Goal: Information Seeking & Learning: Understand process/instructions

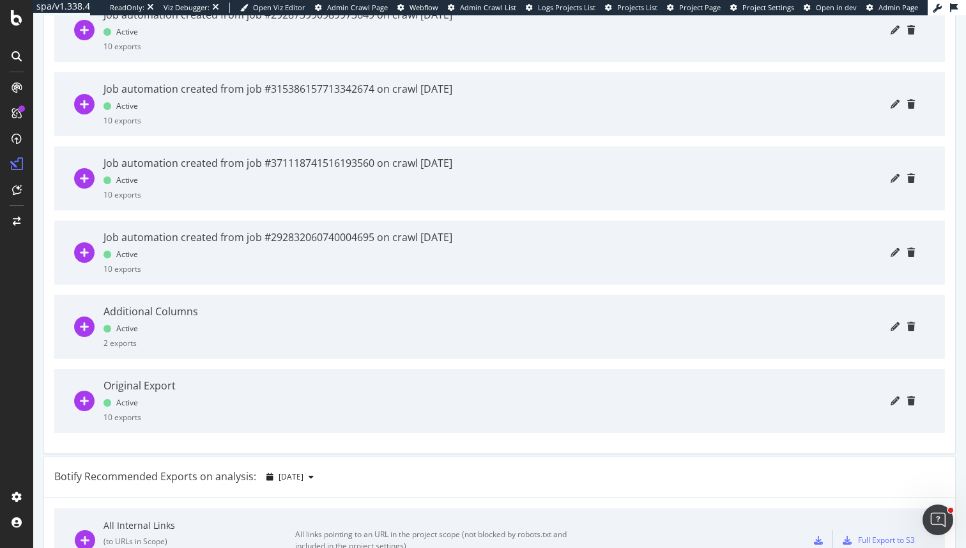
scroll to position [917, 0]
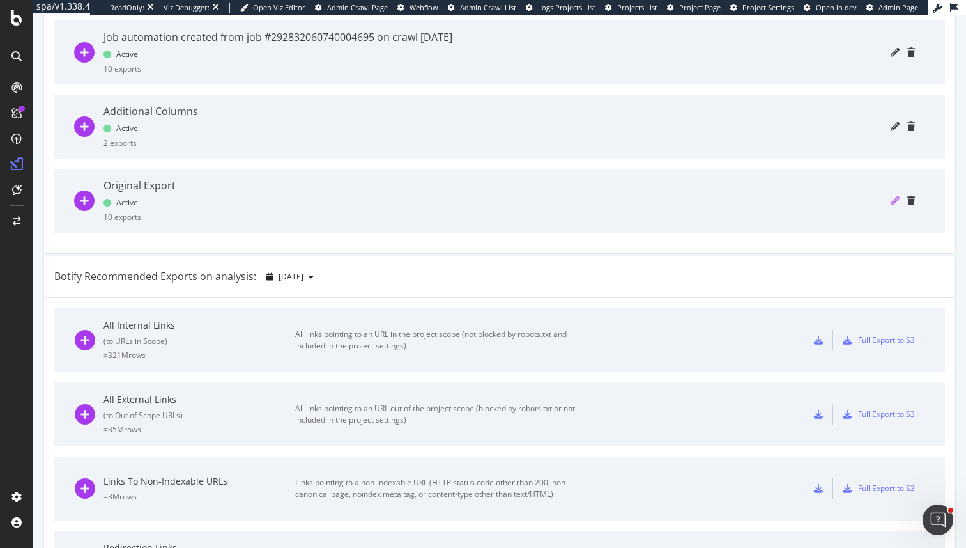
click at [895, 197] on icon "pencil" at bounding box center [895, 200] width 9 height 9
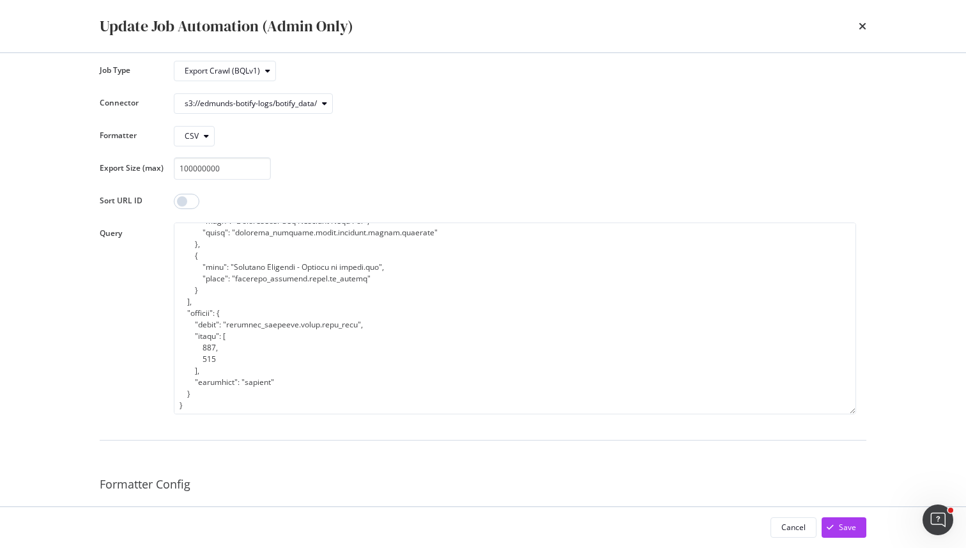
scroll to position [57, 0]
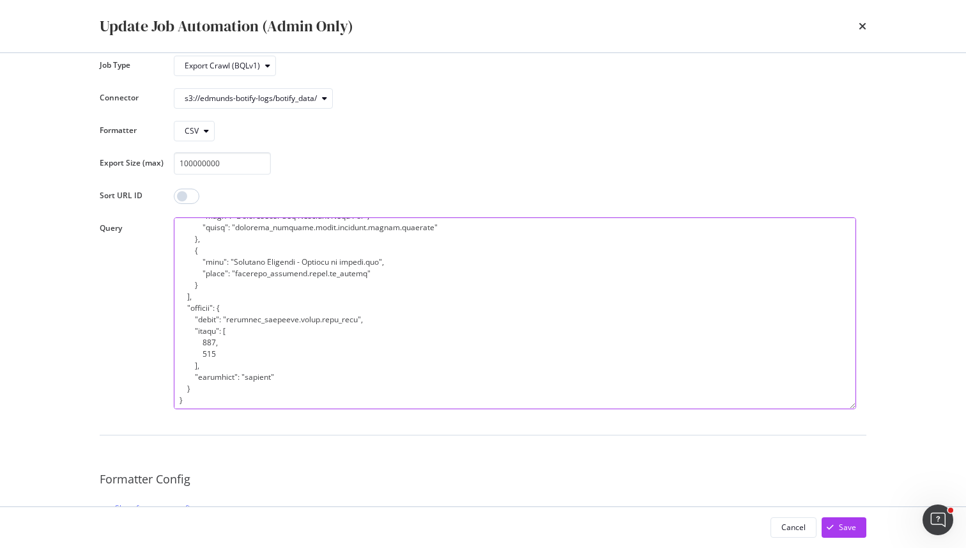
click at [395, 344] on textarea "modal" at bounding box center [515, 313] width 683 height 192
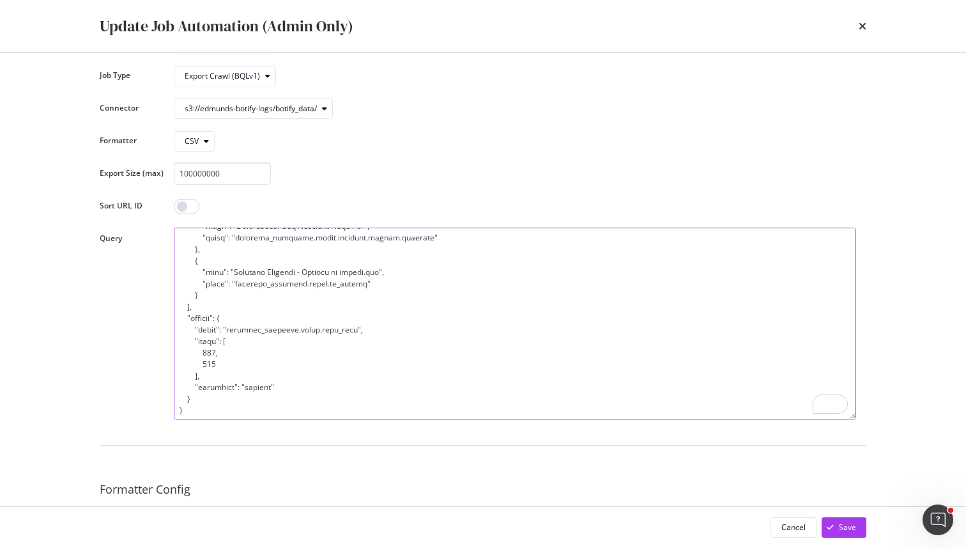
scroll to position [245, 0]
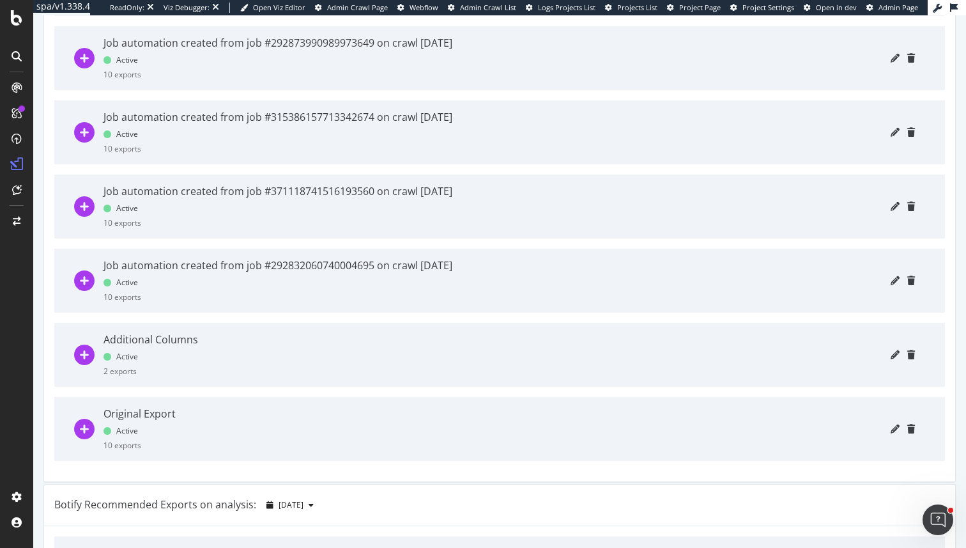
scroll to position [785, 0]
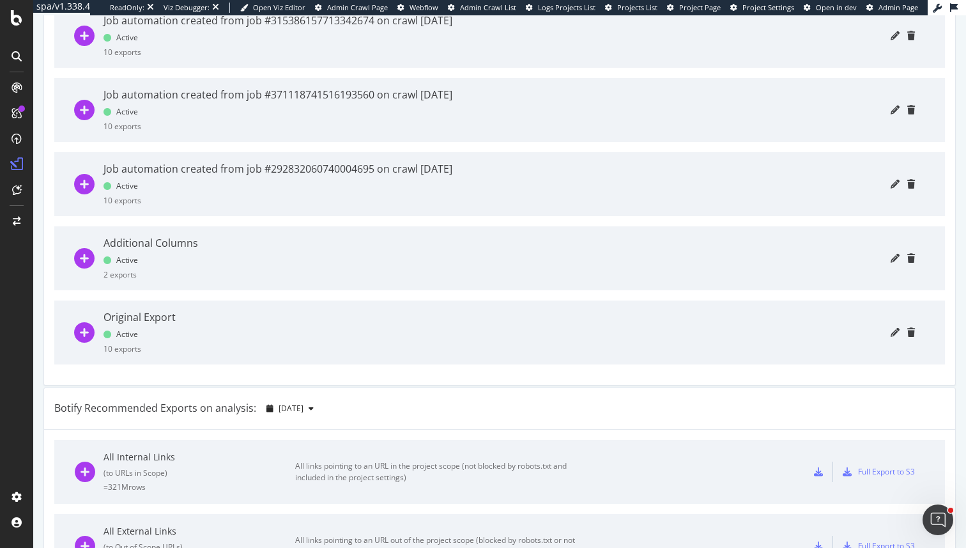
click at [276, 339] on div at bounding box center [550, 332] width 730 height 64
click at [74, 331] on icon "plus-circle" at bounding box center [84, 332] width 20 height 20
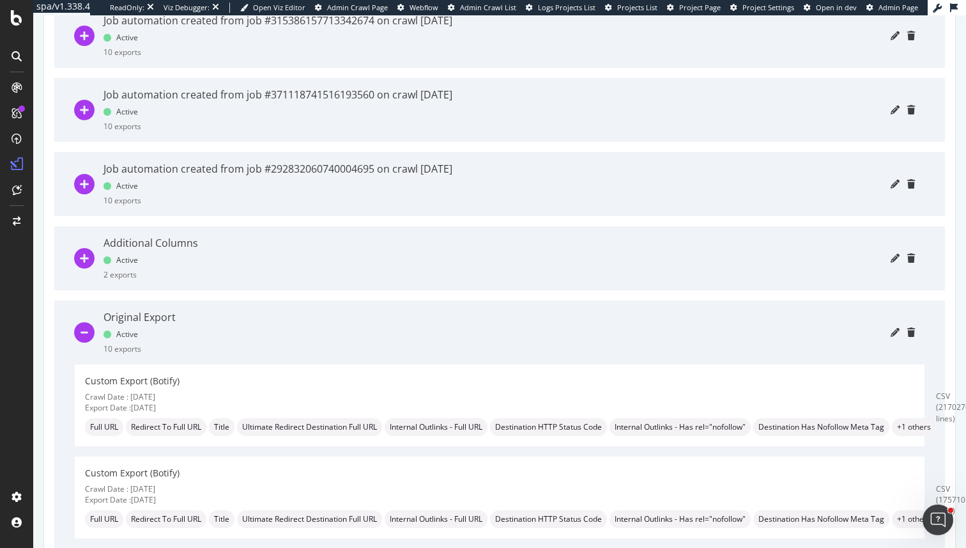
click at [86, 254] on icon "plus-circle" at bounding box center [84, 258] width 20 height 20
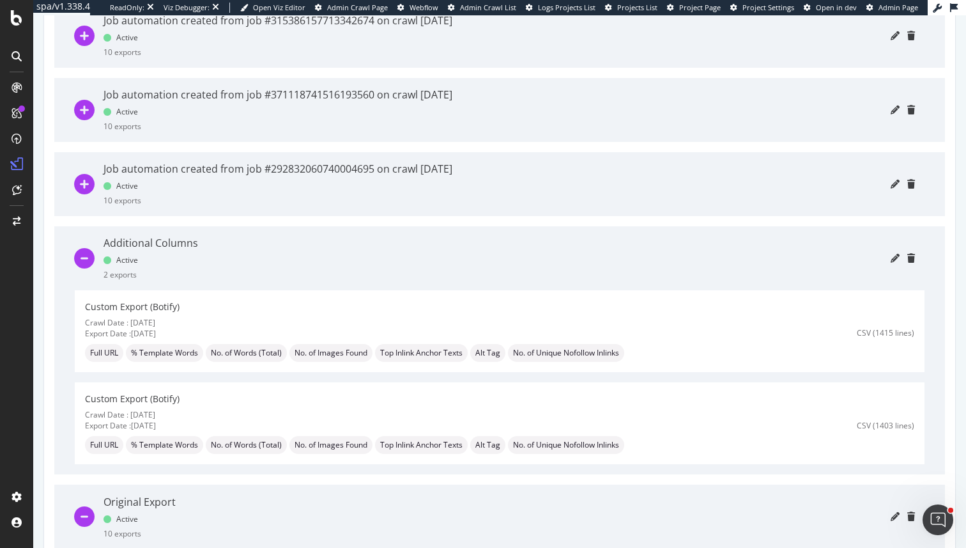
click at [83, 517] on icon "minus-circle" at bounding box center [84, 516] width 20 height 20
click at [89, 185] on icon "plus-circle" at bounding box center [84, 184] width 20 height 20
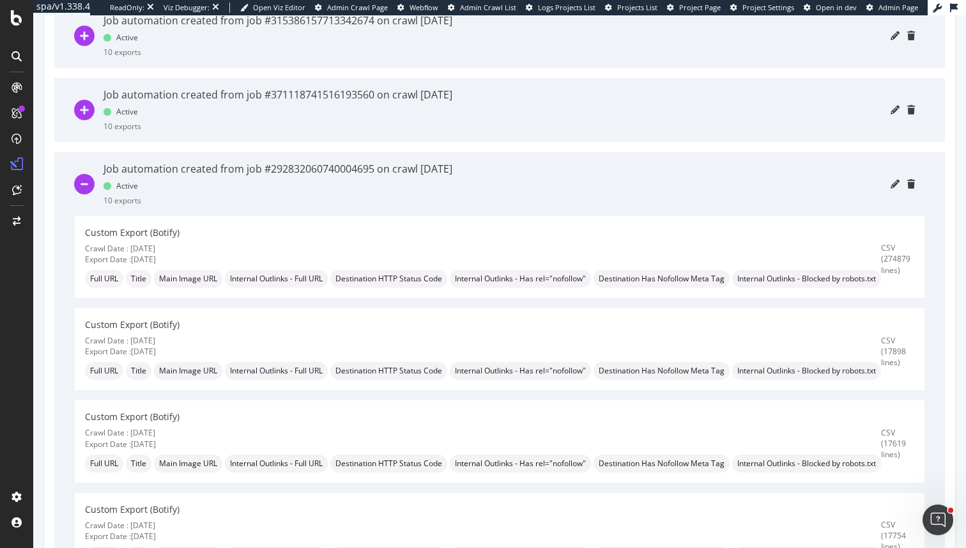
click at [87, 182] on icon "minus-circle" at bounding box center [84, 184] width 20 height 20
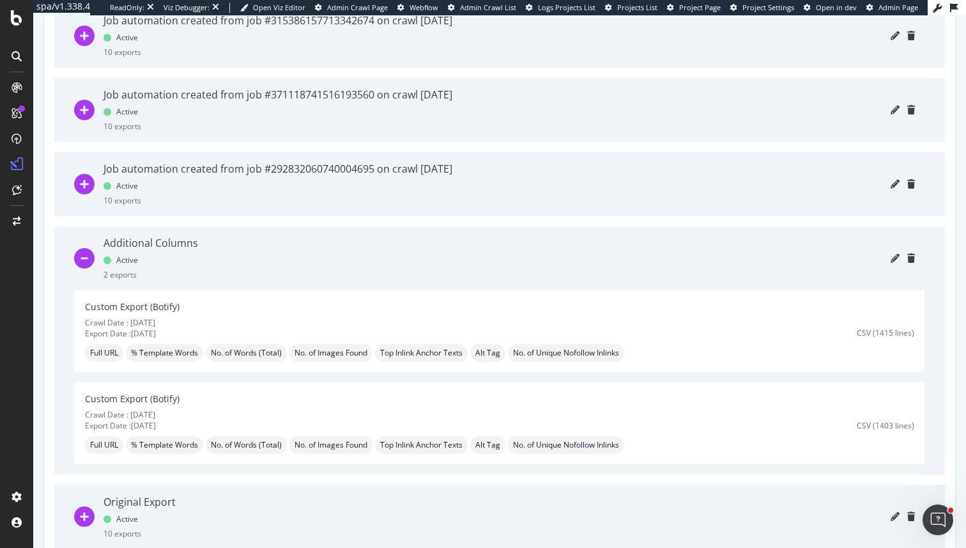
click at [81, 511] on icon "plus-circle" at bounding box center [84, 516] width 20 height 20
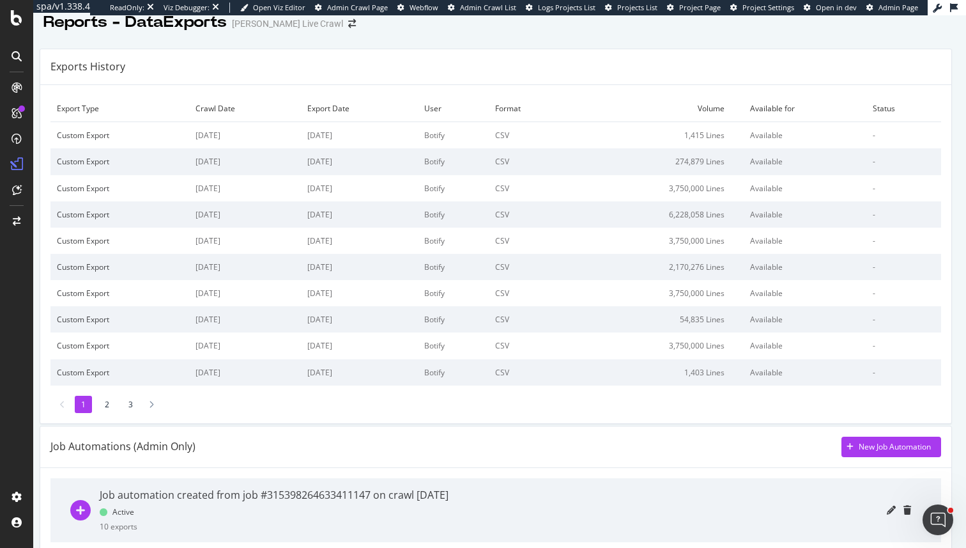
scroll to position [0, 0]
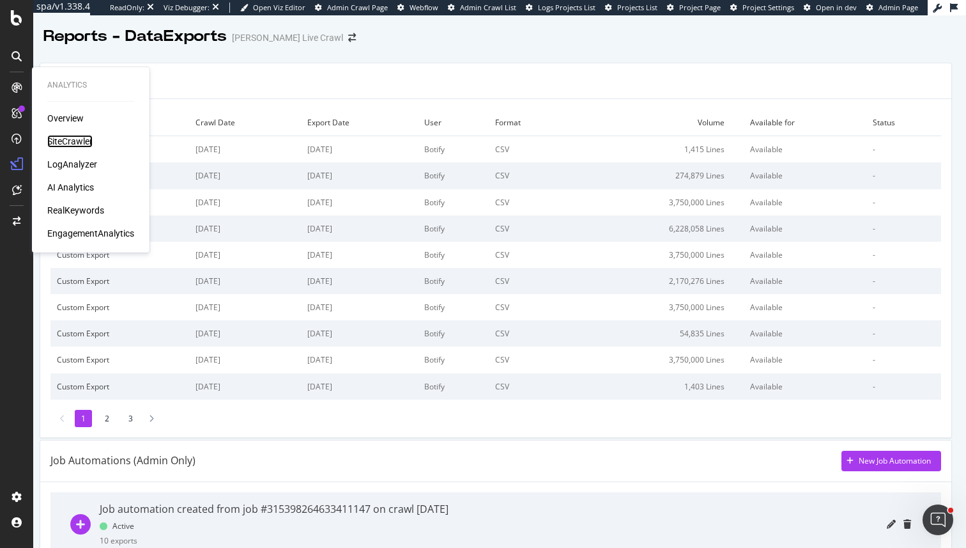
click at [54, 138] on div "SiteCrawler" at bounding box center [69, 141] width 45 height 13
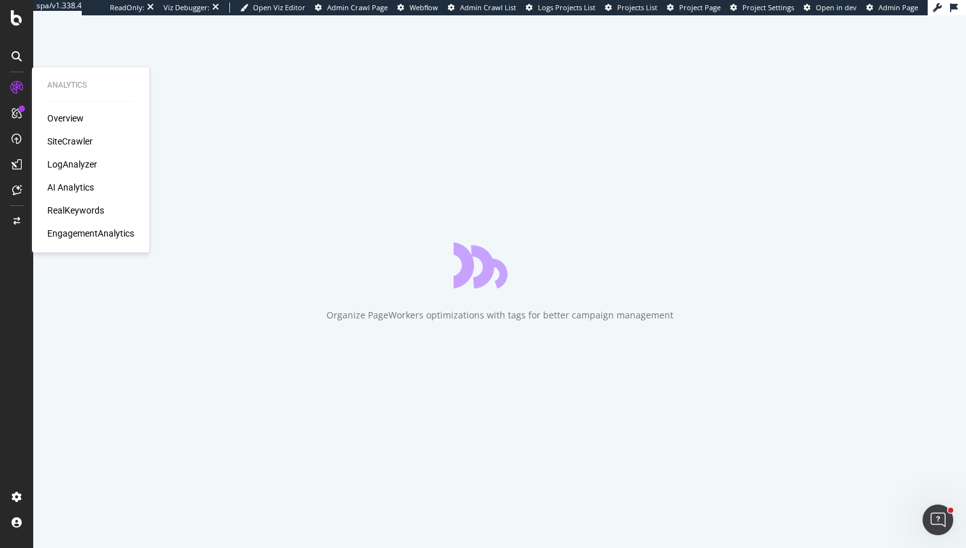
click at [59, 140] on div "SiteCrawler" at bounding box center [69, 141] width 45 height 13
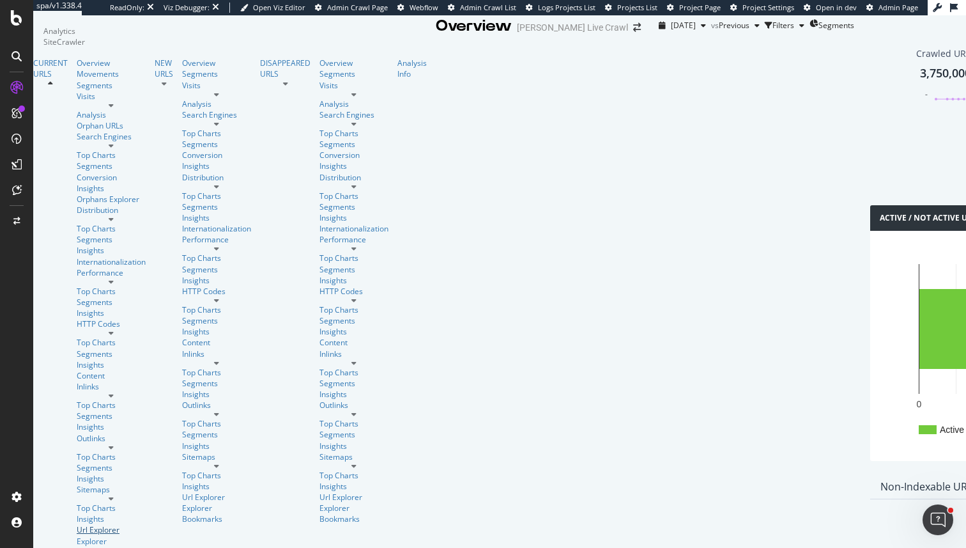
click at [77, 524] on div "Url Explorer" at bounding box center [111, 529] width 69 height 11
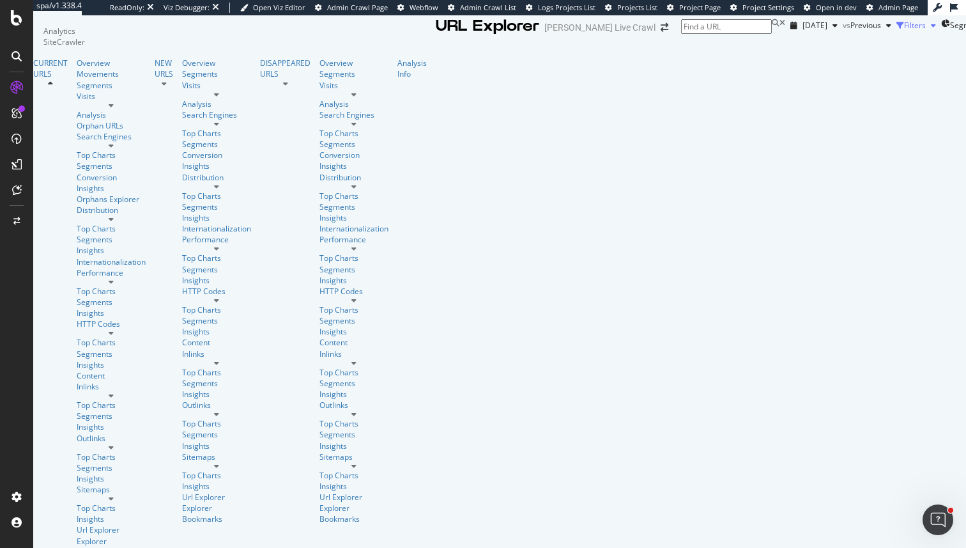
click at [904, 31] on div "Filters" at bounding box center [915, 25] width 22 height 11
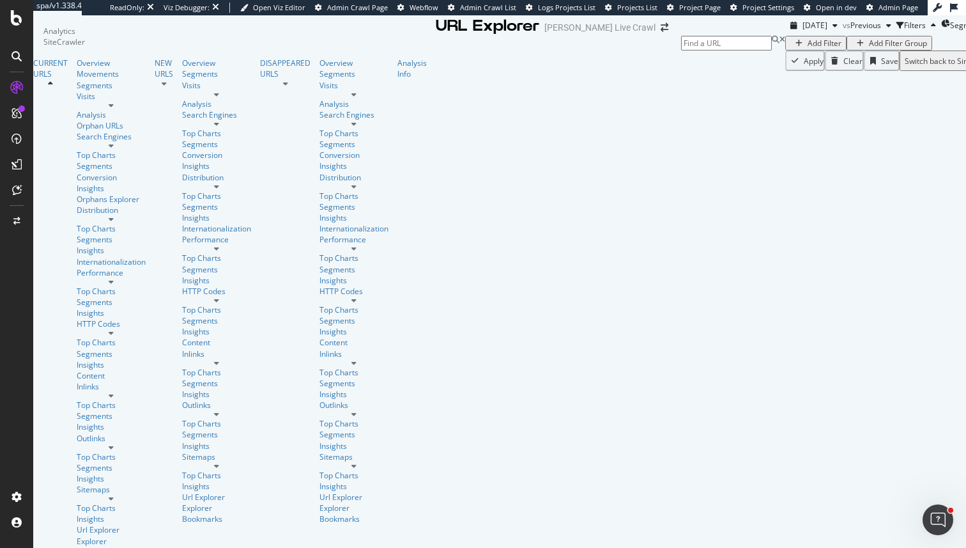
click at [808, 49] on div "Add Filter" at bounding box center [825, 43] width 34 height 11
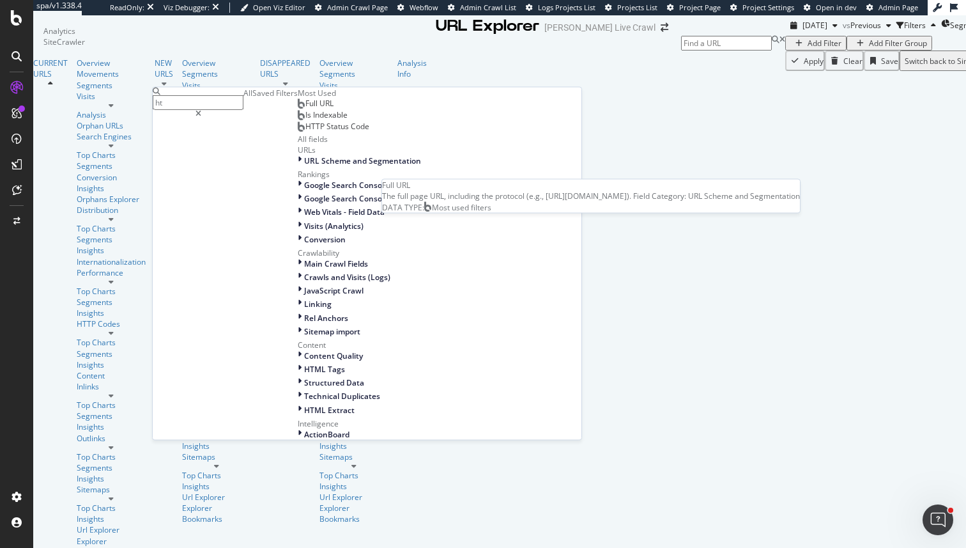
type input "h"
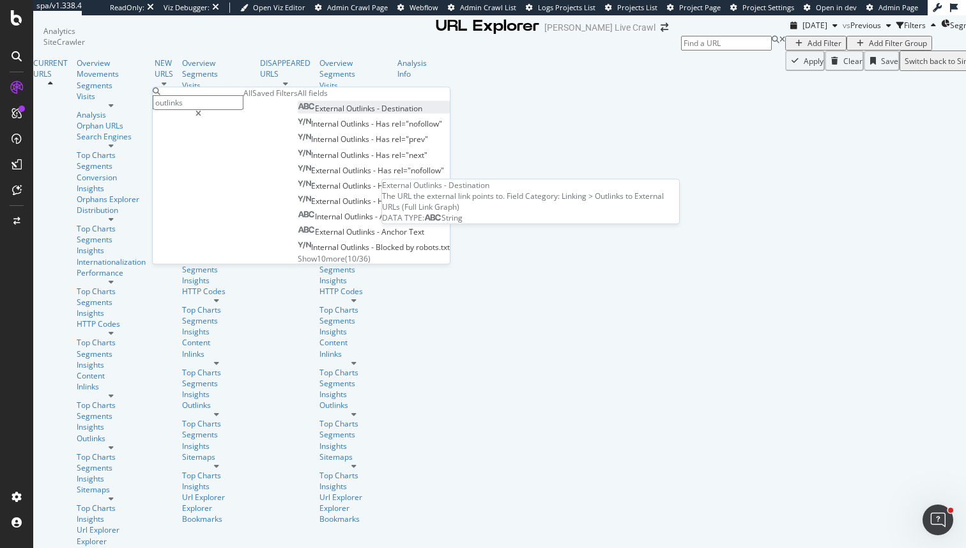
type input "outlinks"
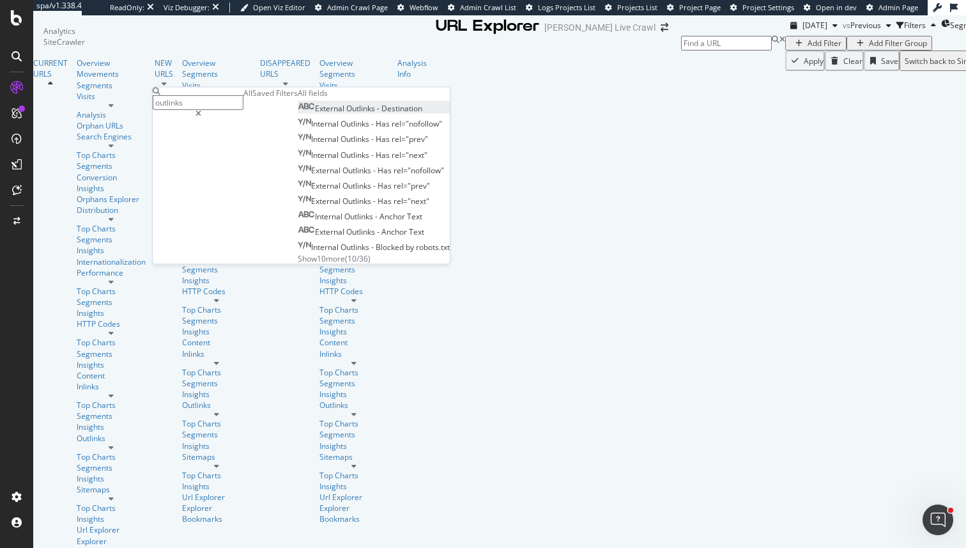
click at [346, 114] on span "Outlinks" at bounding box center [361, 108] width 31 height 11
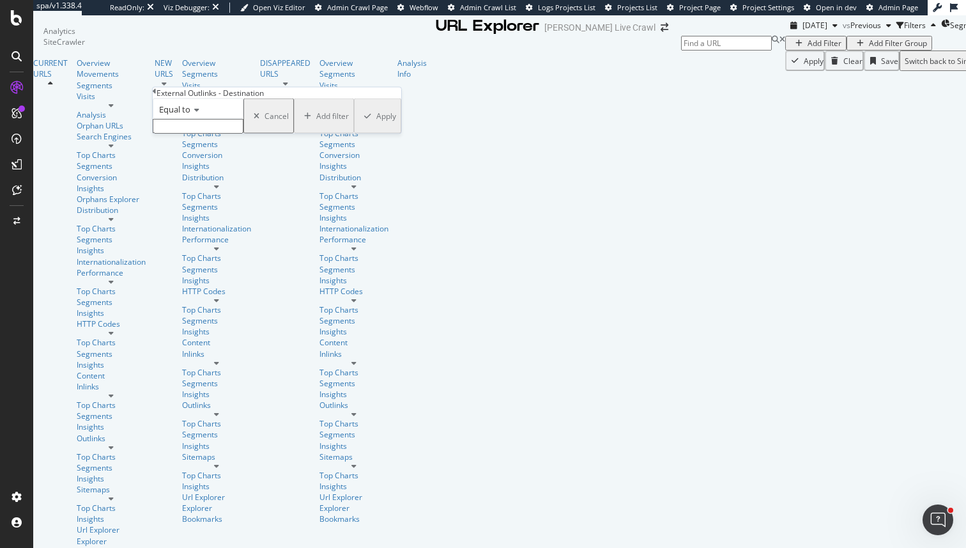
click at [199, 114] on icon at bounding box center [194, 110] width 9 height 8
click at [190, 115] on span "Equal to" at bounding box center [174, 110] width 31 height 12
click at [163, 97] on div "External Outlinks - Destination" at bounding box center [277, 93] width 249 height 11
click at [157, 97] on div "External Outlinks - Destination Equal to Cancel Add filter Apply" at bounding box center [277, 111] width 249 height 46
click at [165, 97] on div "External Outlinks - Destination" at bounding box center [277, 93] width 249 height 11
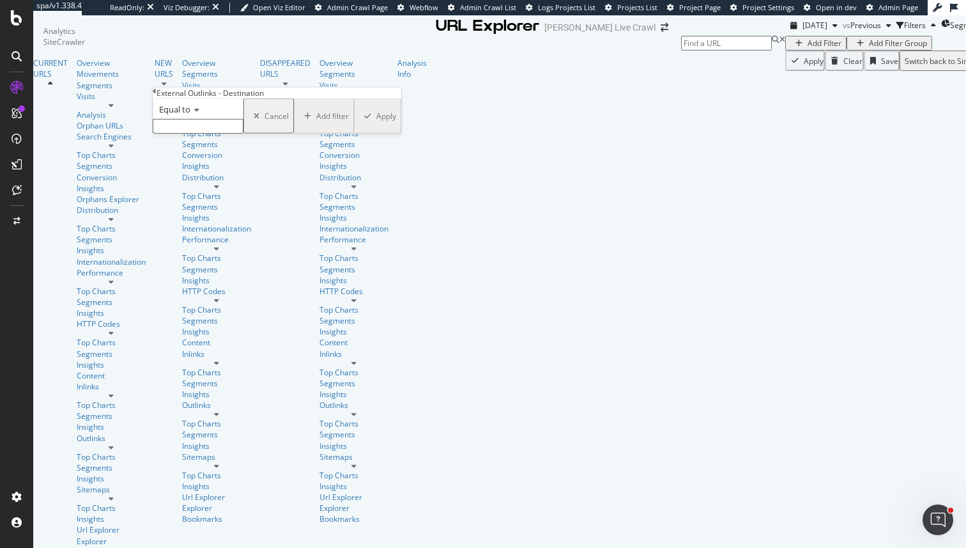
click at [163, 97] on div "External Outlinks - Destination" at bounding box center [277, 93] width 249 height 11
click at [157, 95] on icon at bounding box center [155, 92] width 4 height 8
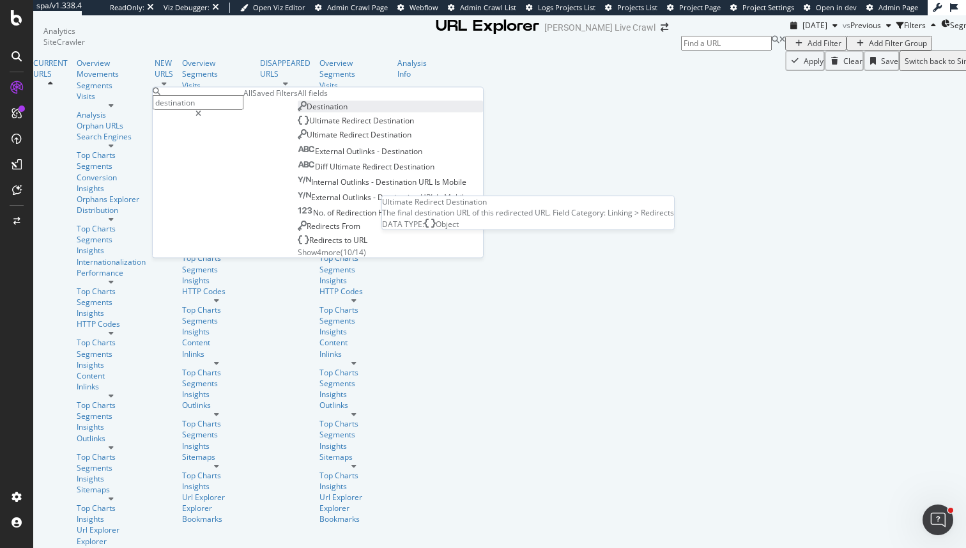
type input "destination"
click at [298, 112] on div "Destination" at bounding box center [323, 106] width 50 height 11
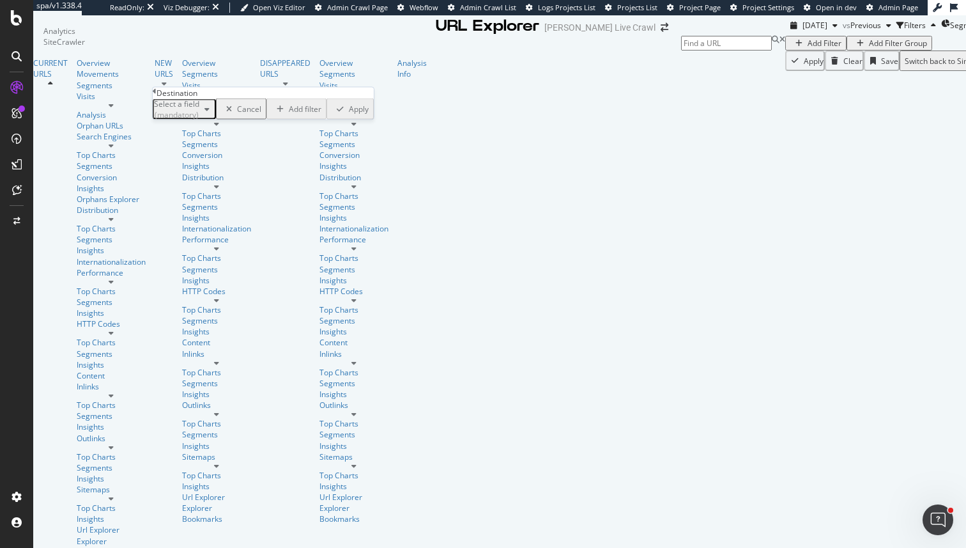
click at [205, 118] on div "Select a field (mandatory)" at bounding box center [184, 109] width 61 height 17
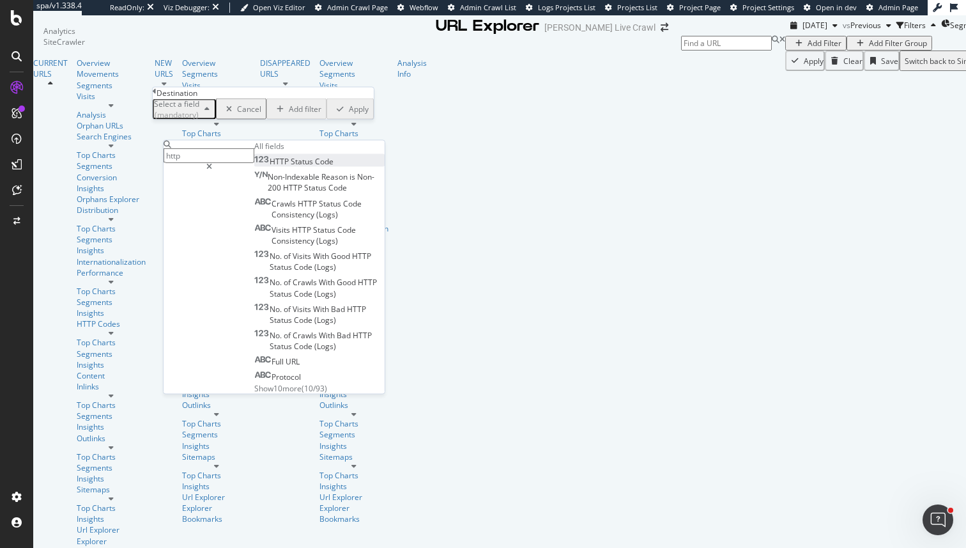
type input "http"
click at [254, 167] on div "HTTP Status Code" at bounding box center [293, 161] width 79 height 11
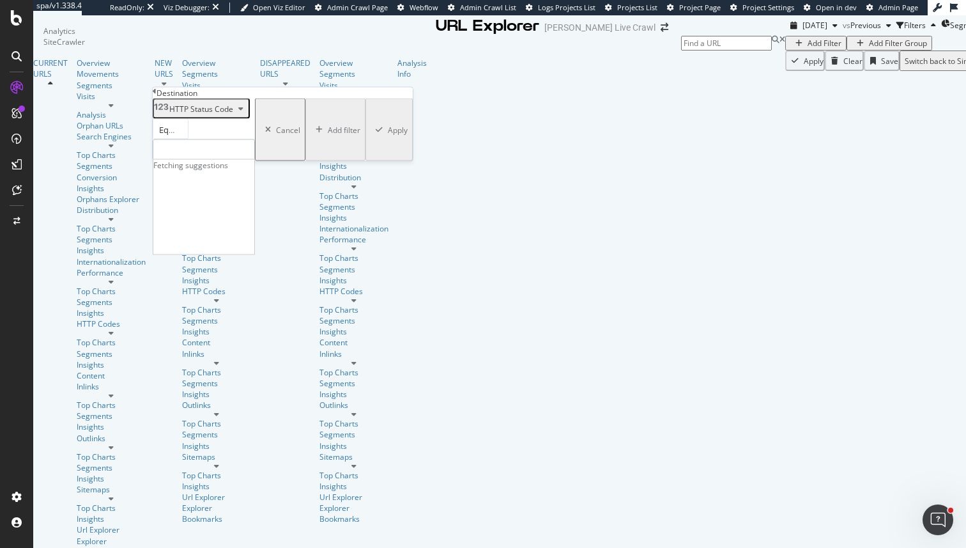
click at [199, 161] on input "number" at bounding box center [204, 150] width 102 height 22
click at [189, 139] on div "Equal to" at bounding box center [171, 129] width 36 height 20
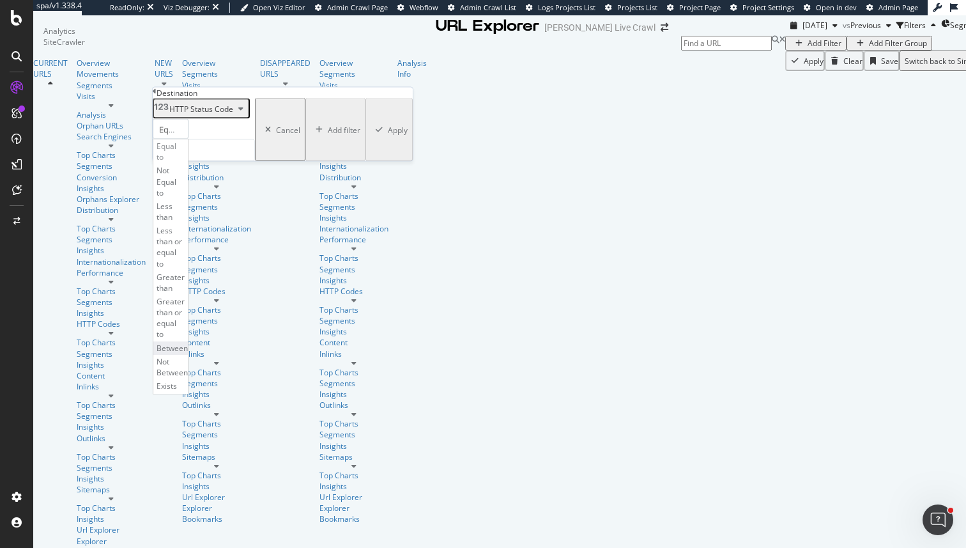
click at [188, 341] on div "Between" at bounding box center [170, 347] width 35 height 13
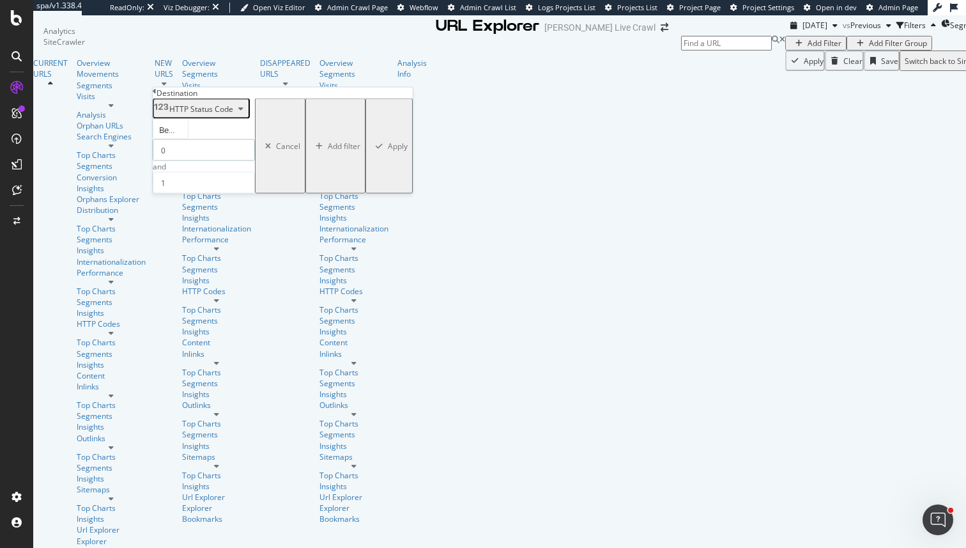
click at [203, 161] on input "0" at bounding box center [204, 150] width 102 height 22
type input "300"
click at [201, 194] on input "1" at bounding box center [204, 183] width 102 height 22
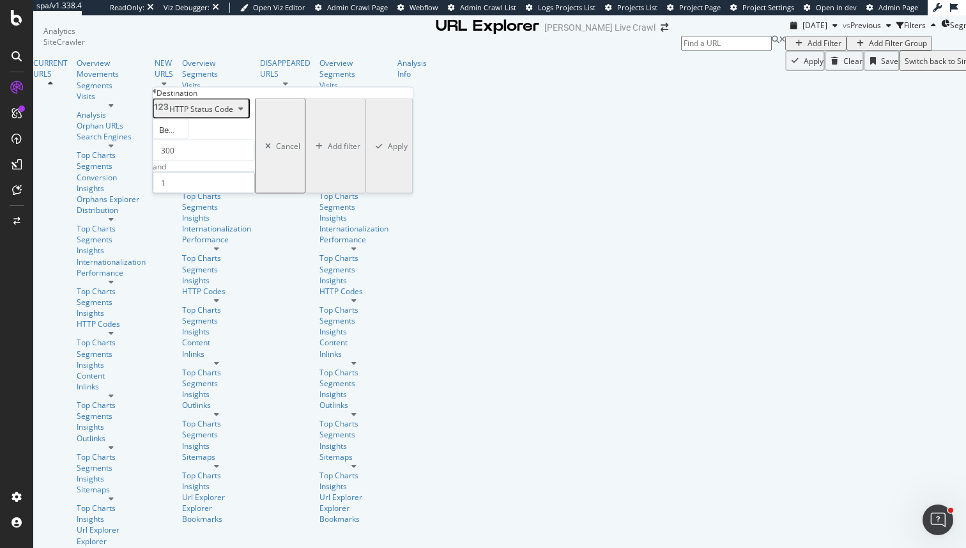
click at [201, 194] on input "1" at bounding box center [204, 183] width 102 height 22
type input "301"
click at [388, 151] on div "Apply" at bounding box center [398, 146] width 20 height 11
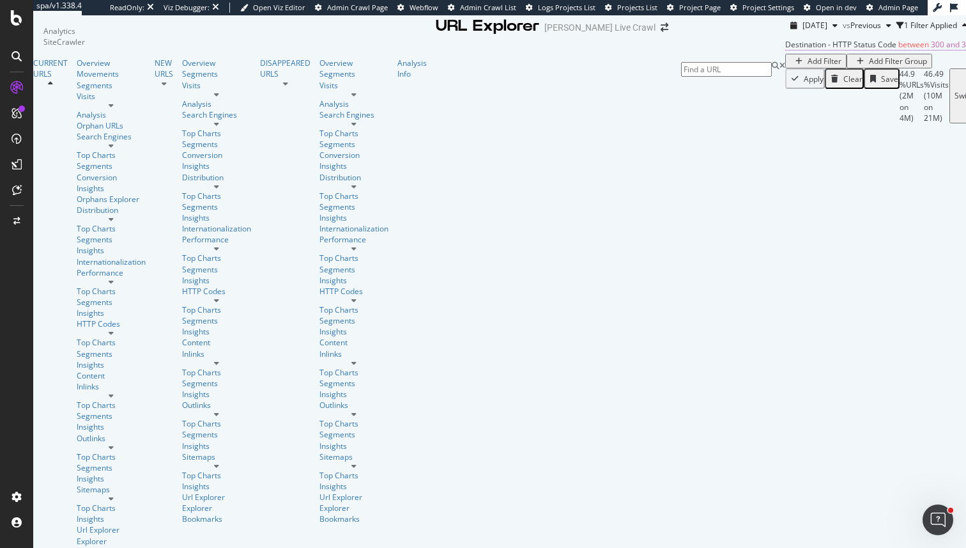
click at [931, 50] on span "300 and 301" at bounding box center [953, 44] width 44 height 11
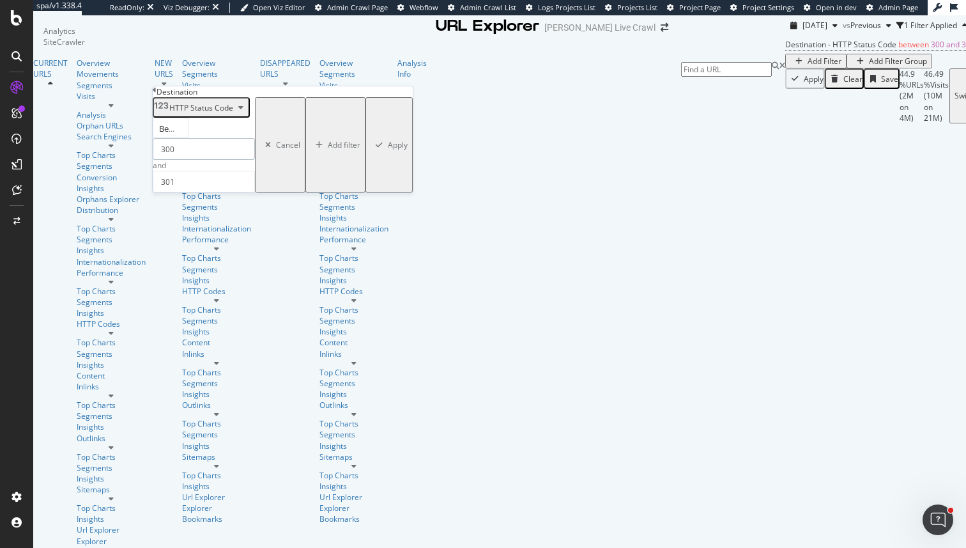
click at [195, 160] on input "300" at bounding box center [204, 149] width 102 height 22
type input "301"
click at [205, 192] on input "301" at bounding box center [204, 182] width 102 height 22
type input "302"
click at [388, 150] on div "Apply" at bounding box center [398, 144] width 20 height 11
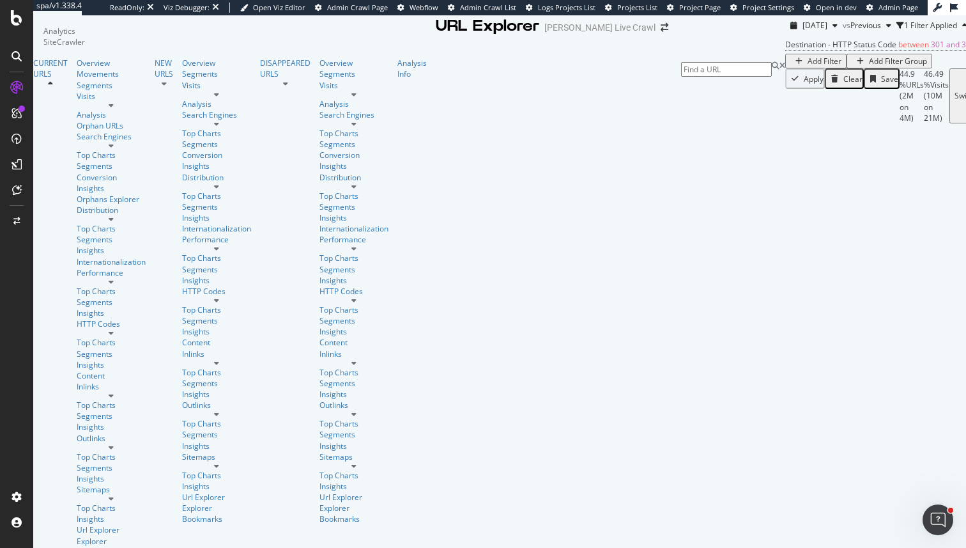
click at [785, 68] on div "Destination - HTTP Status Code between 301 and 302 Add Filter Add Filter Group" at bounding box center [922, 52] width 274 height 33
click at [785, 68] on div "Destination - HTTP Status Code between 301 and 302 Add Filter Add Filter Group" at bounding box center [883, 52] width 196 height 33
click at [808, 66] on div "Add Filter" at bounding box center [825, 61] width 34 height 11
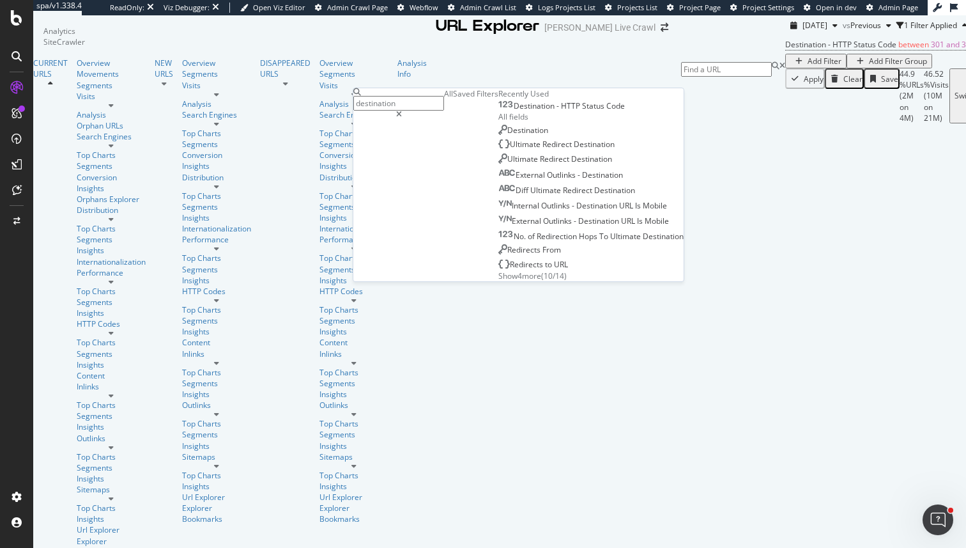
type input "d"
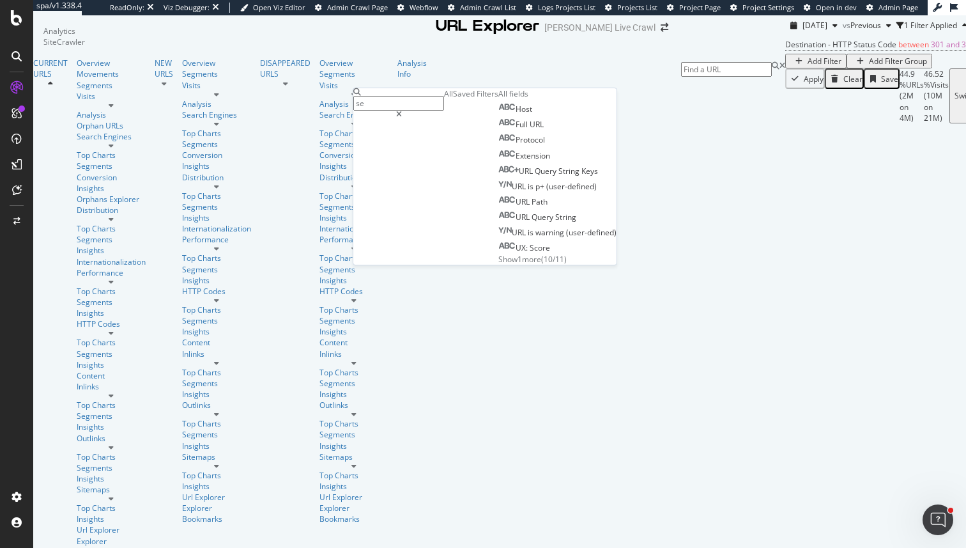
type input "s"
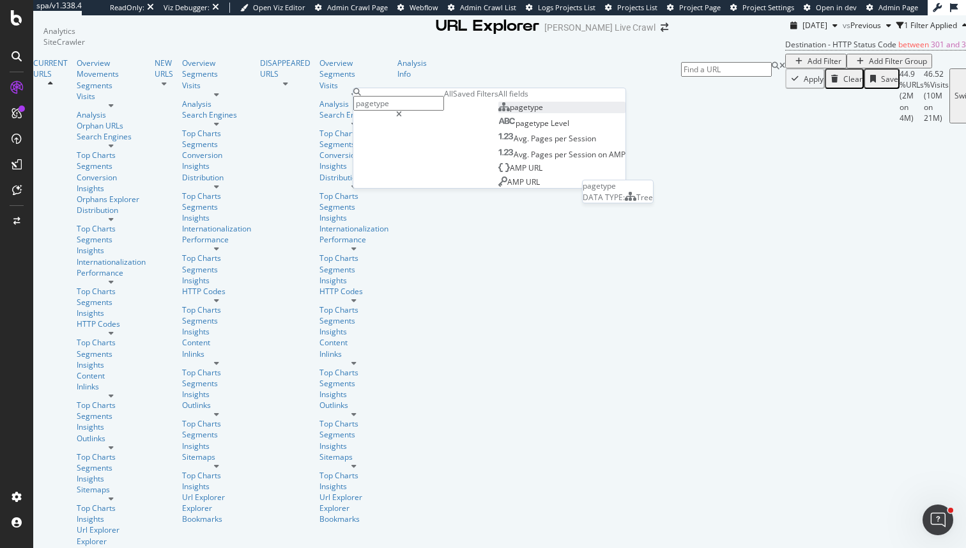
type input "pagetype"
click at [499, 112] on div "pagetype" at bounding box center [521, 107] width 45 height 11
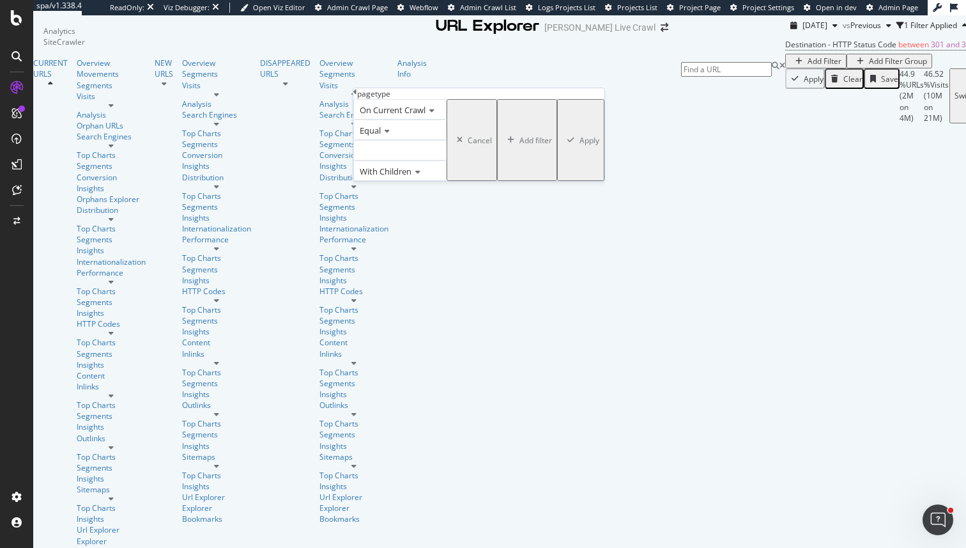
click at [413, 160] on div at bounding box center [399, 150] width 93 height 20
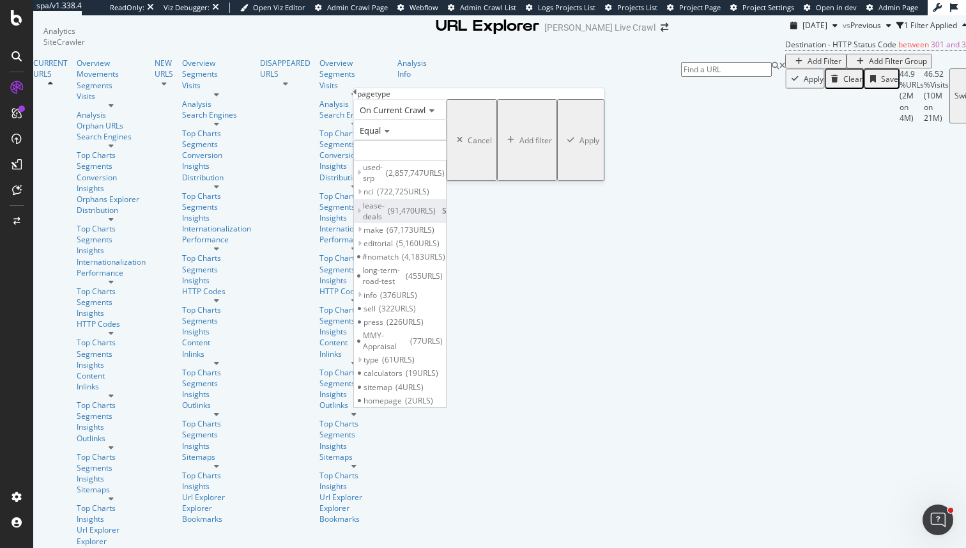
click at [465, 216] on span "Select" at bounding box center [453, 210] width 22 height 11
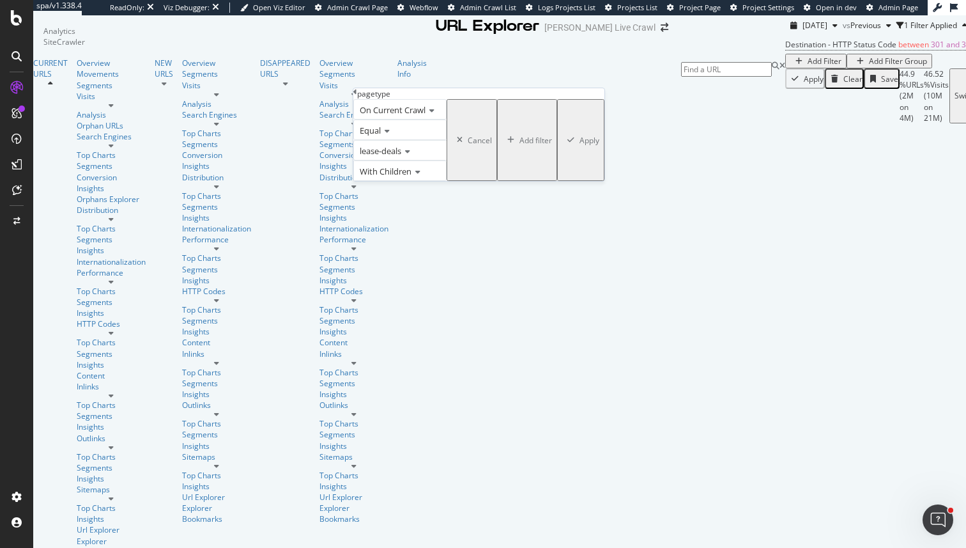
click at [580, 146] on div "Apply" at bounding box center [590, 140] width 20 height 11
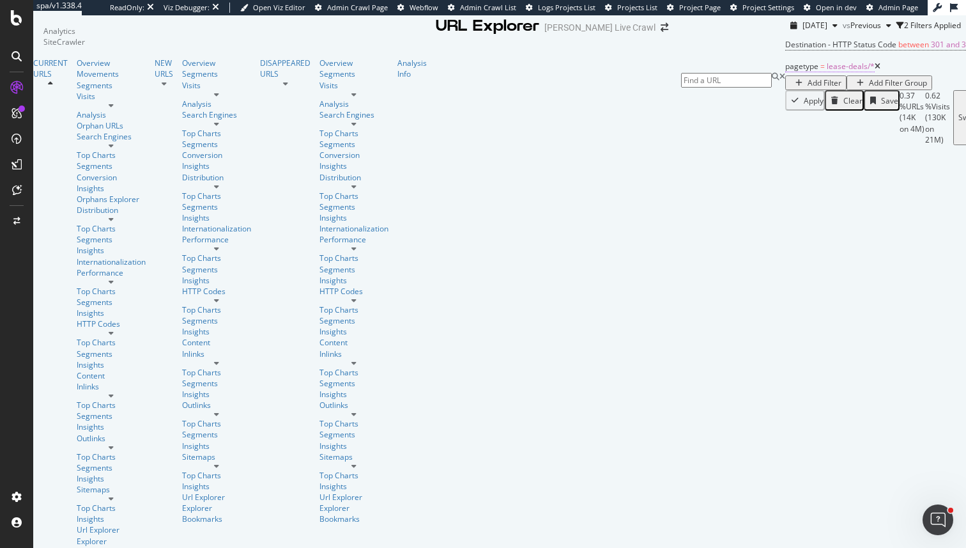
click at [821, 72] on span "=" at bounding box center [823, 66] width 4 height 11
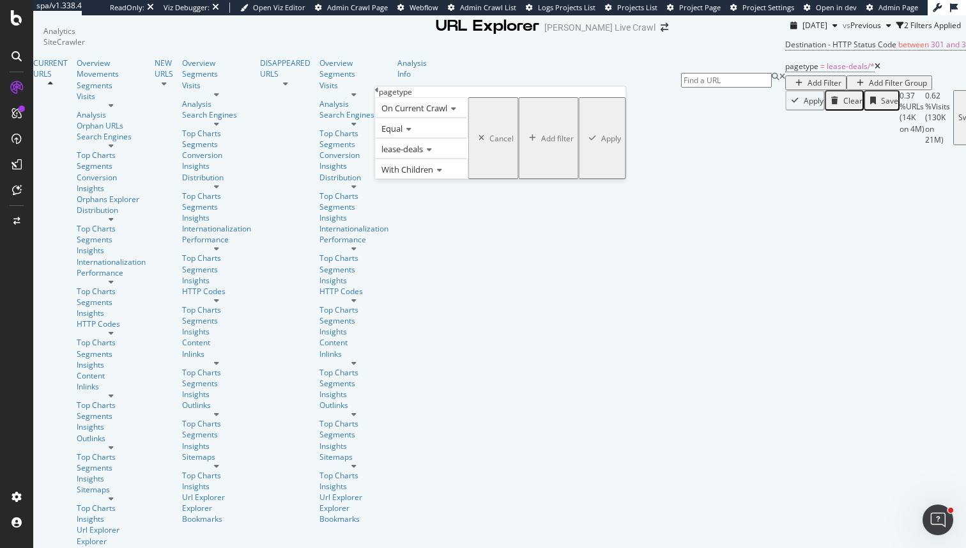
click at [405, 155] on span "lease-deals" at bounding box center [403, 149] width 42 height 12
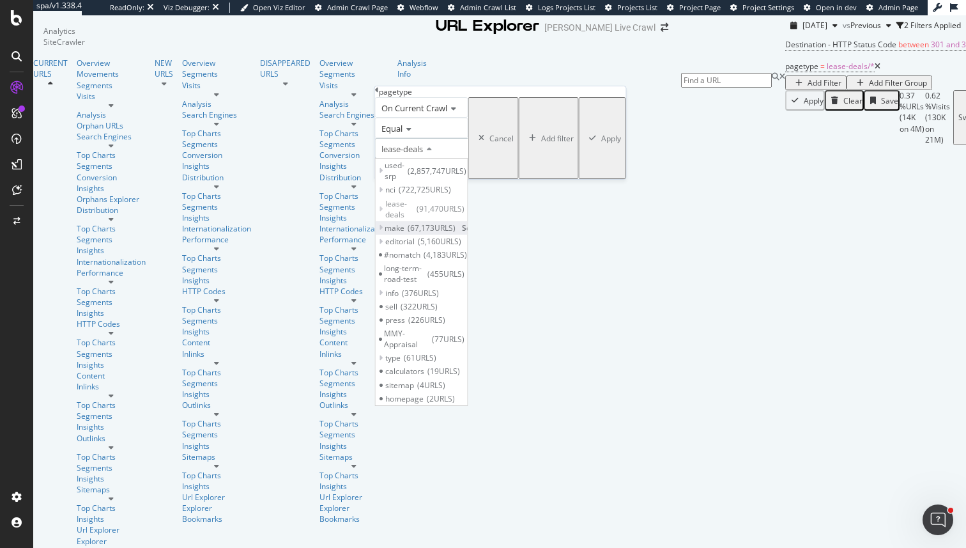
click at [383, 231] on icon at bounding box center [381, 228] width 4 height 8
click at [389, 245] on icon at bounding box center [387, 242] width 4 height 8
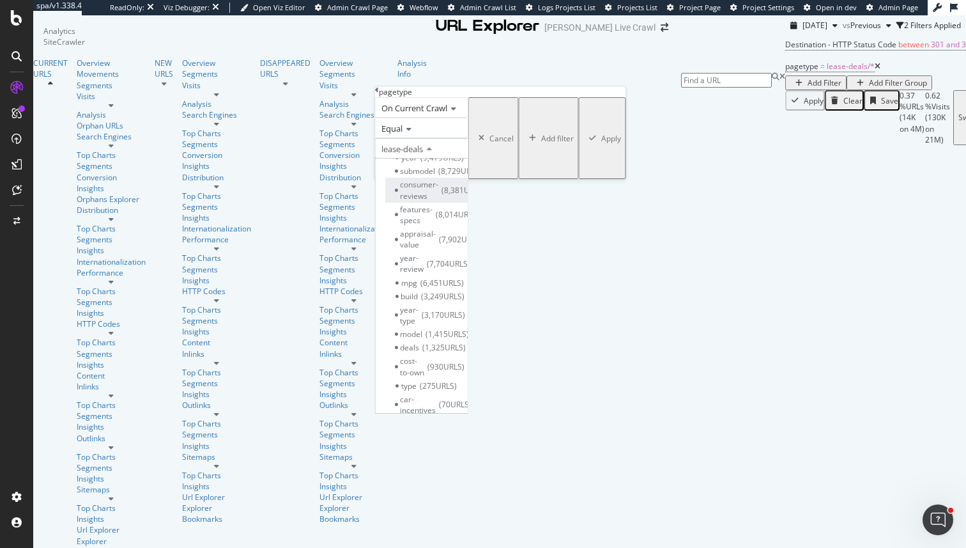
scroll to position [99, 0]
click at [469, 327] on span "1,415 URLS" at bounding box center [447, 332] width 43 height 11
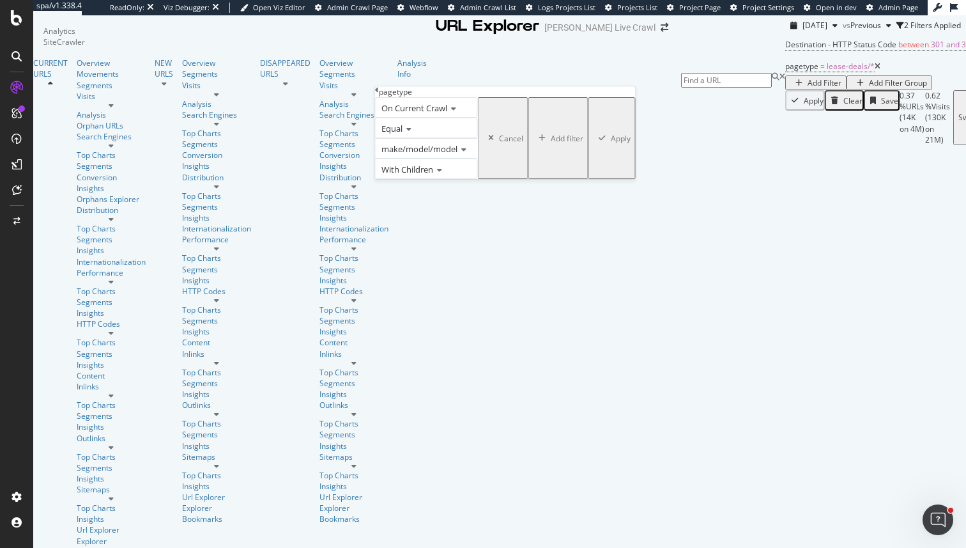
click at [611, 144] on div "Apply" at bounding box center [621, 138] width 20 height 11
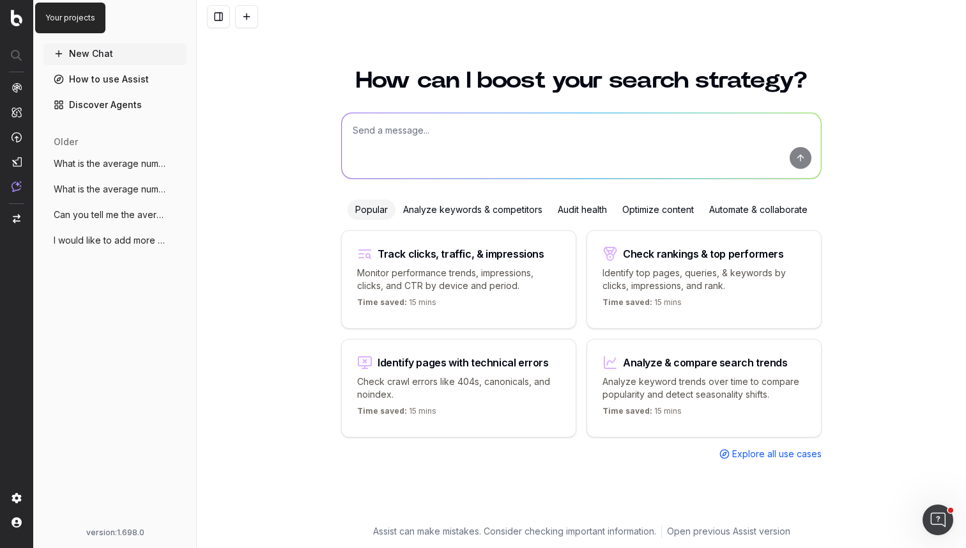
click at [18, 18] on img at bounding box center [17, 18] width 12 height 17
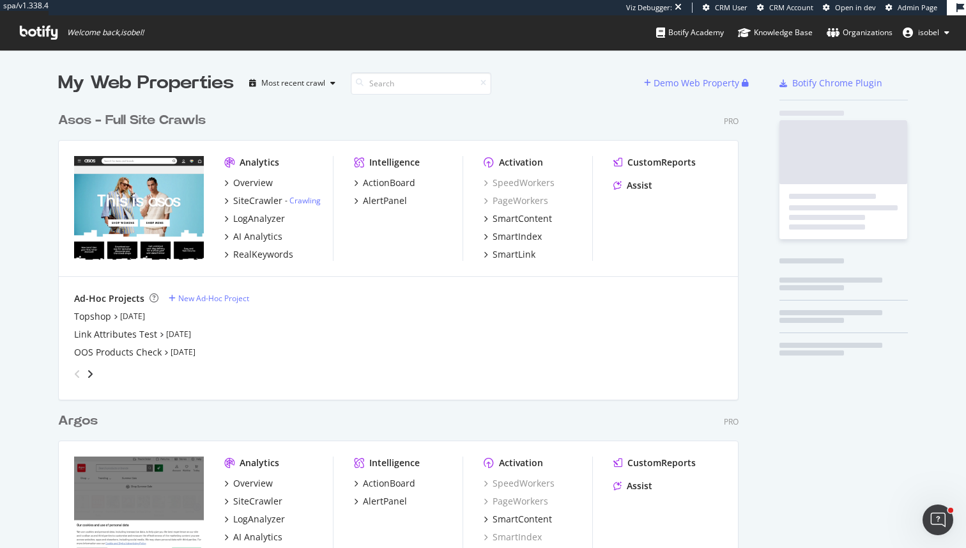
scroll to position [3061, 691]
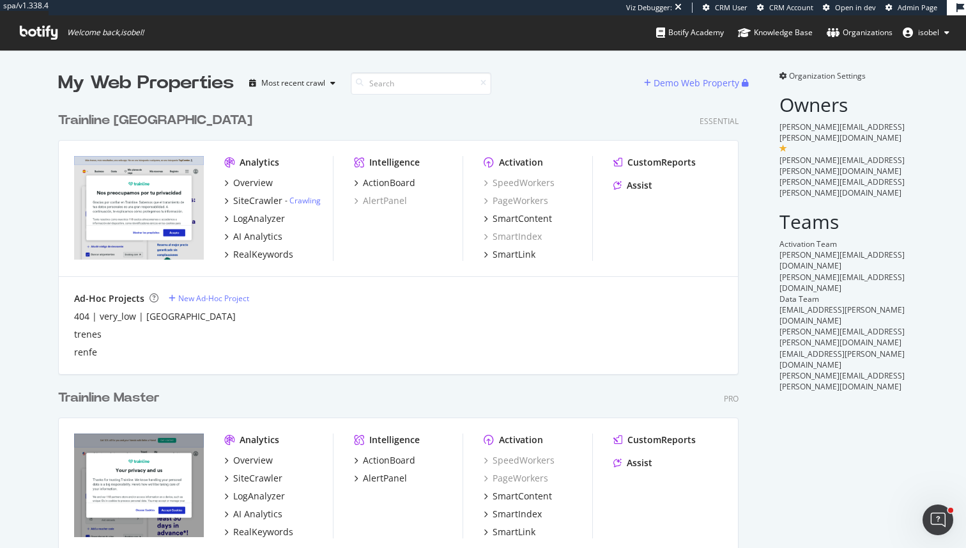
scroll to position [1862, 691]
click at [263, 238] on div "AI Analytics" at bounding box center [257, 236] width 49 height 13
click at [261, 513] on div "AI Analytics" at bounding box center [257, 513] width 49 height 13
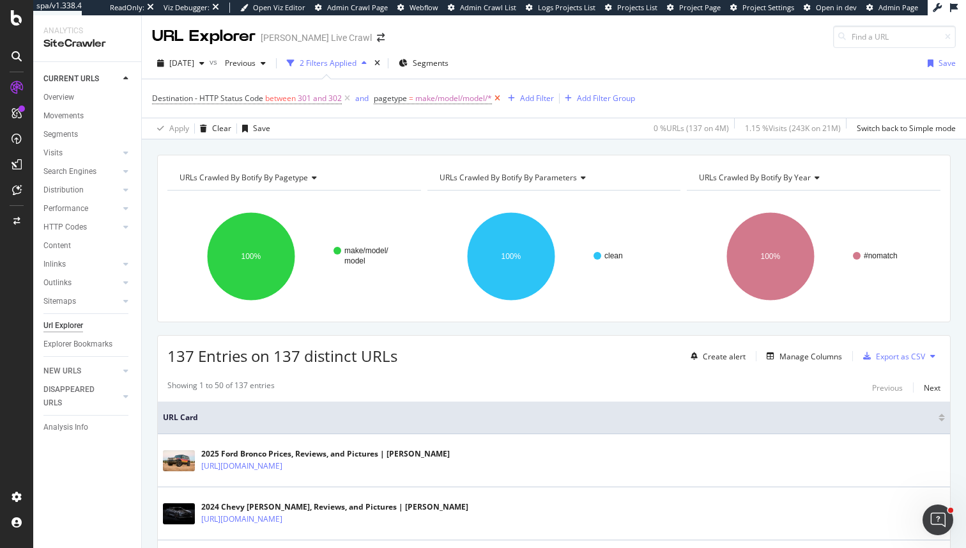
click at [500, 97] on icon at bounding box center [497, 98] width 11 height 13
click at [363, 101] on div "and" at bounding box center [361, 98] width 13 height 11
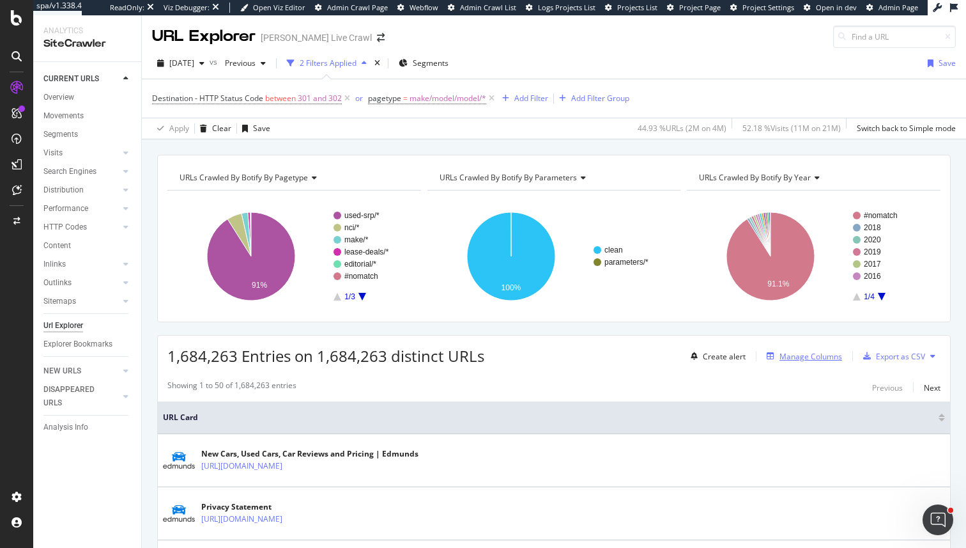
click at [776, 353] on div "button" at bounding box center [771, 356] width 18 height 8
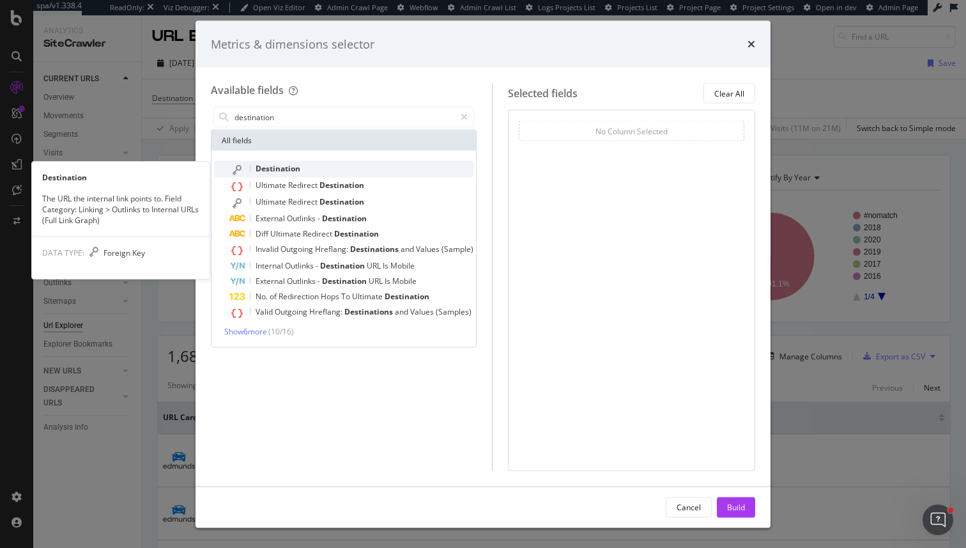
type input "destination"
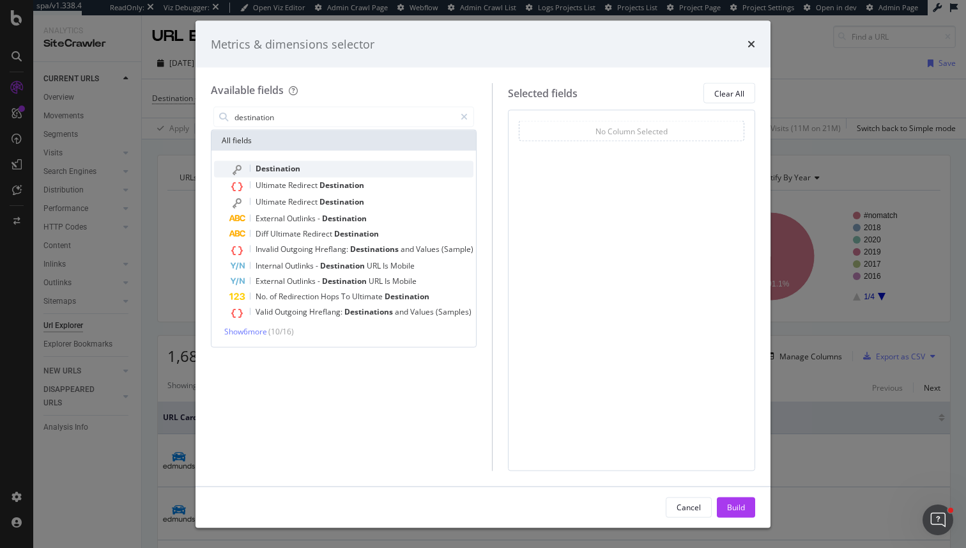
click at [281, 164] on span "Destination" at bounding box center [278, 168] width 45 height 11
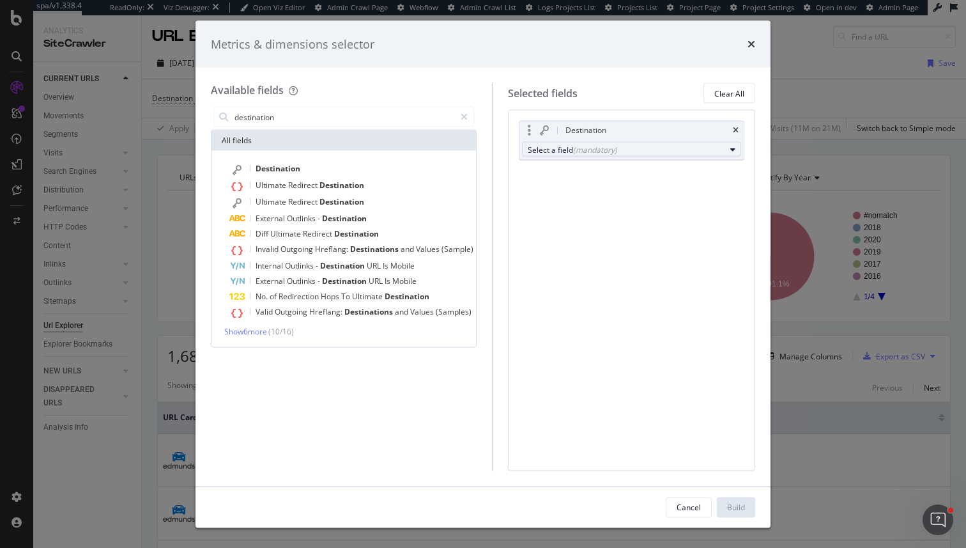
click at [706, 142] on button "Select a field (mandatory)" at bounding box center [631, 149] width 219 height 15
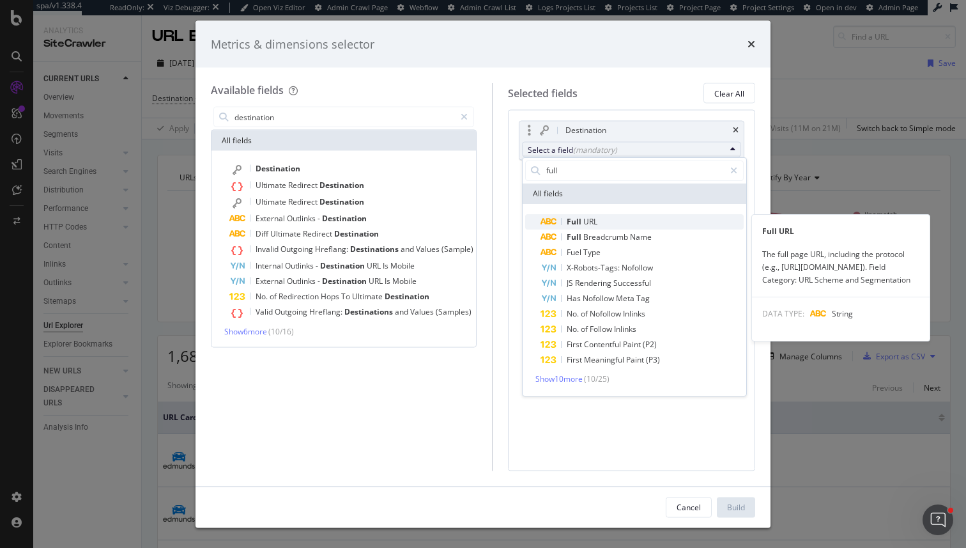
type input "full"
click at [598, 221] on span "Full URL" at bounding box center [642, 221] width 203 height 15
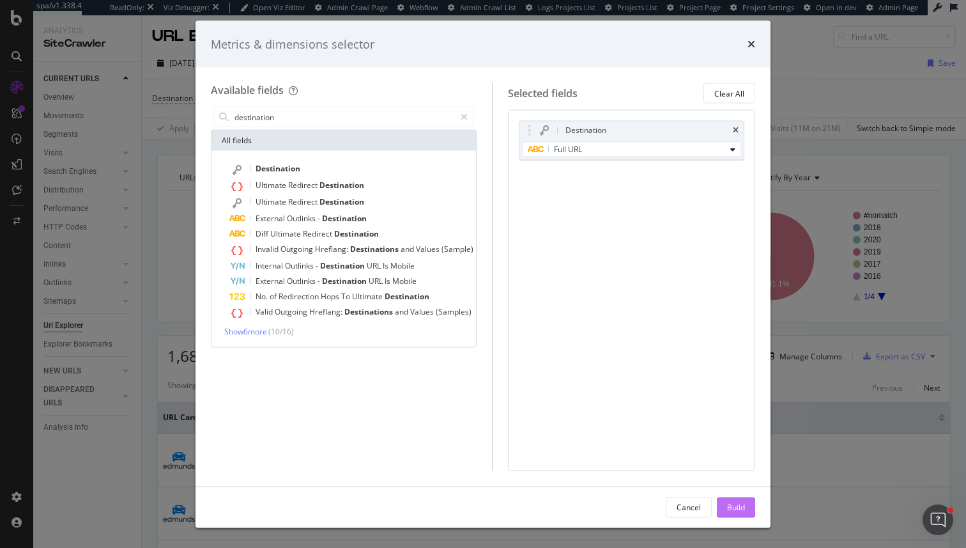
click at [749, 504] on button "Build" at bounding box center [736, 507] width 38 height 20
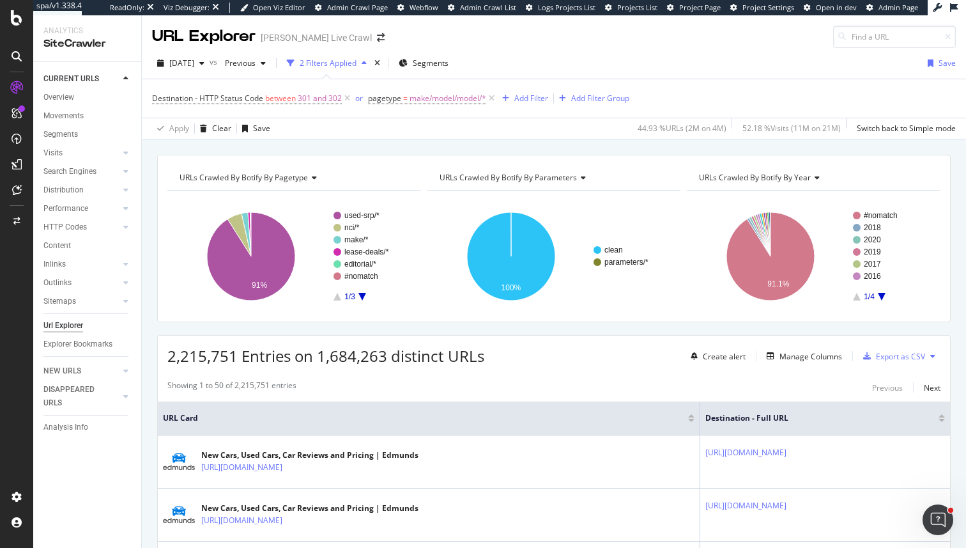
click at [188, 360] on span "2,215,751 Entries on 1,684,263 distinct URLs" at bounding box center [325, 355] width 317 height 21
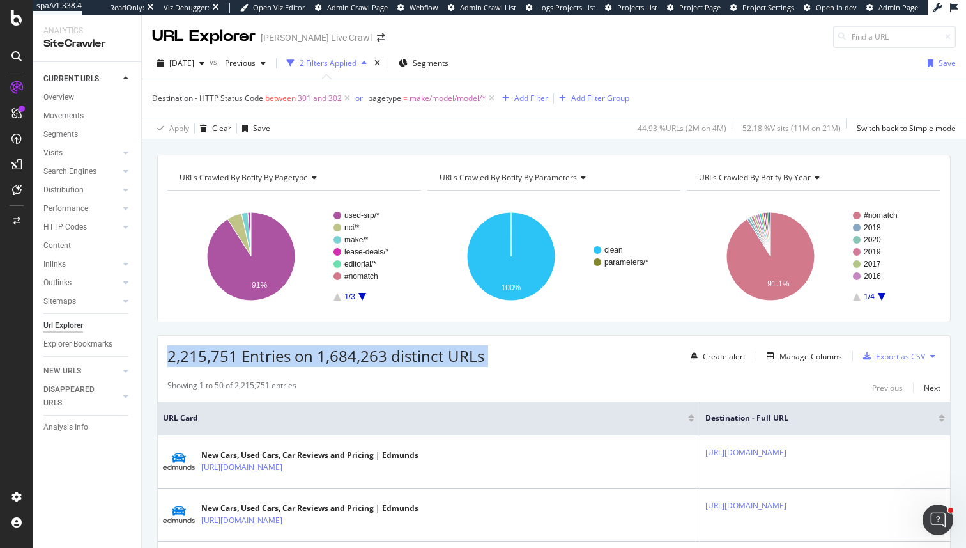
click at [188, 360] on span "2,215,751 Entries on 1,684,263 distinct URLs" at bounding box center [325, 355] width 317 height 21
click at [197, 356] on span "2,215,751 Entries on 1,684,263 distinct URLs" at bounding box center [325, 355] width 317 height 21
drag, startPoint x: 197, startPoint y: 356, endPoint x: 266, endPoint y: 357, distance: 68.4
click at [266, 357] on span "2,215,751 Entries on 1,684,263 distinct URLs" at bounding box center [325, 355] width 317 height 21
click at [197, 358] on span "2,215,751 Entries on 1,684,263 distinct URLs" at bounding box center [325, 355] width 317 height 21
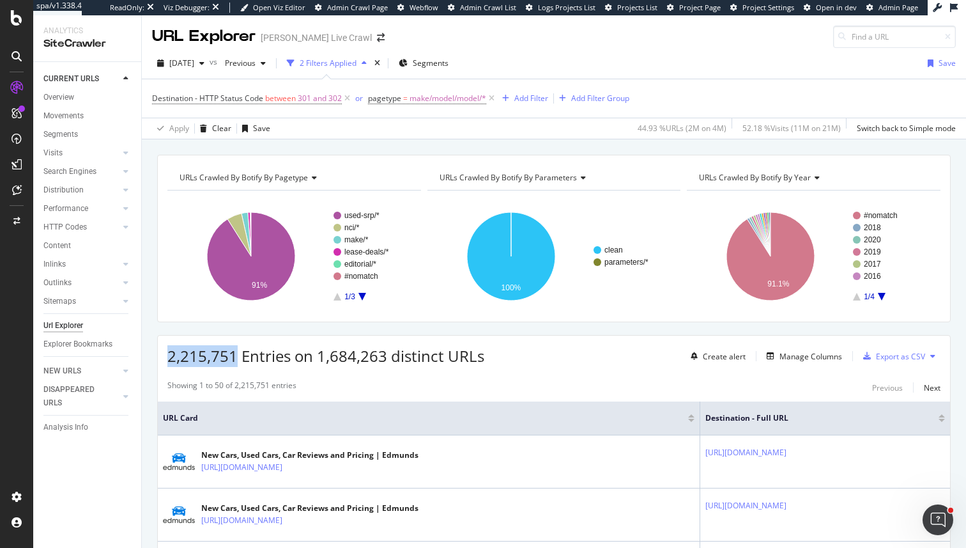
click at [197, 358] on span "2,215,751 Entries on 1,684,263 distinct URLs" at bounding box center [325, 355] width 317 height 21
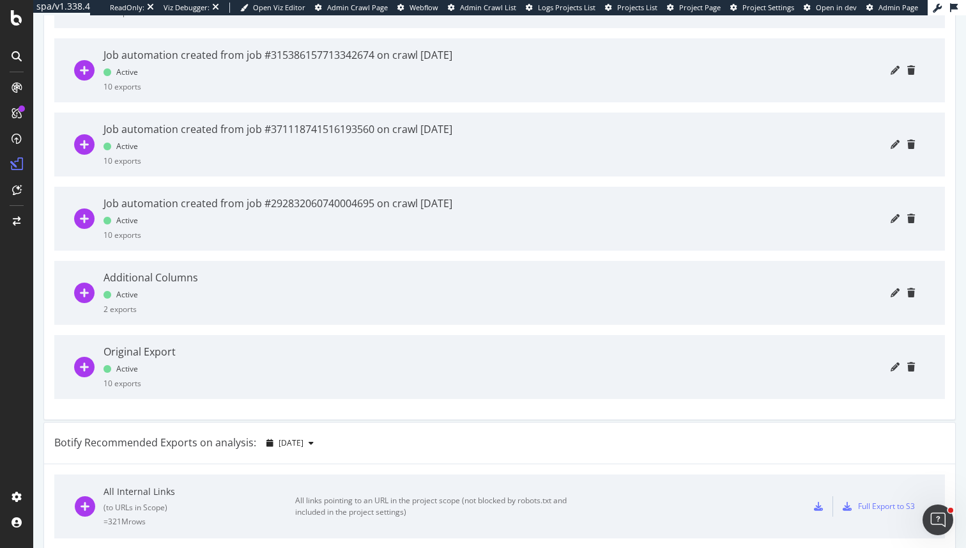
scroll to position [936, 0]
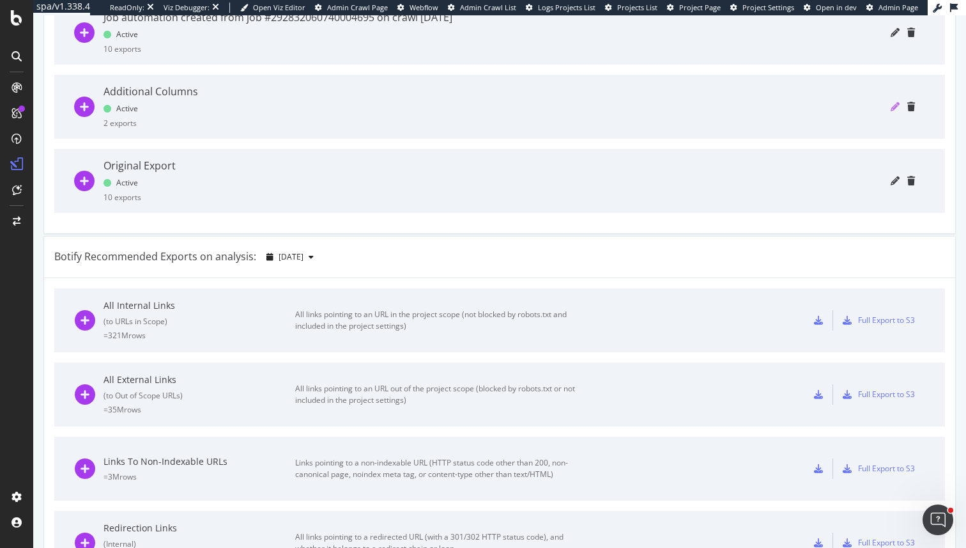
click at [891, 109] on icon "pencil" at bounding box center [895, 106] width 9 height 9
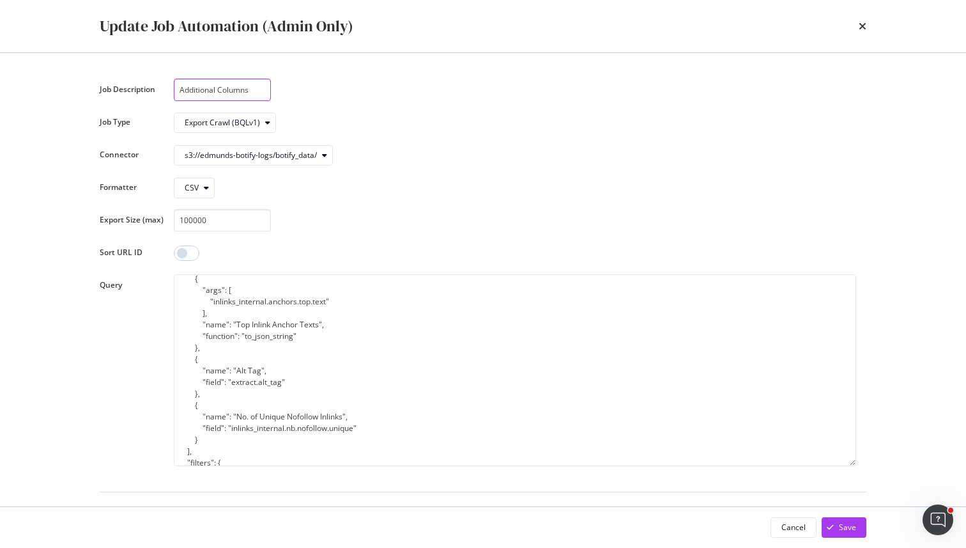
scroll to position [286, 0]
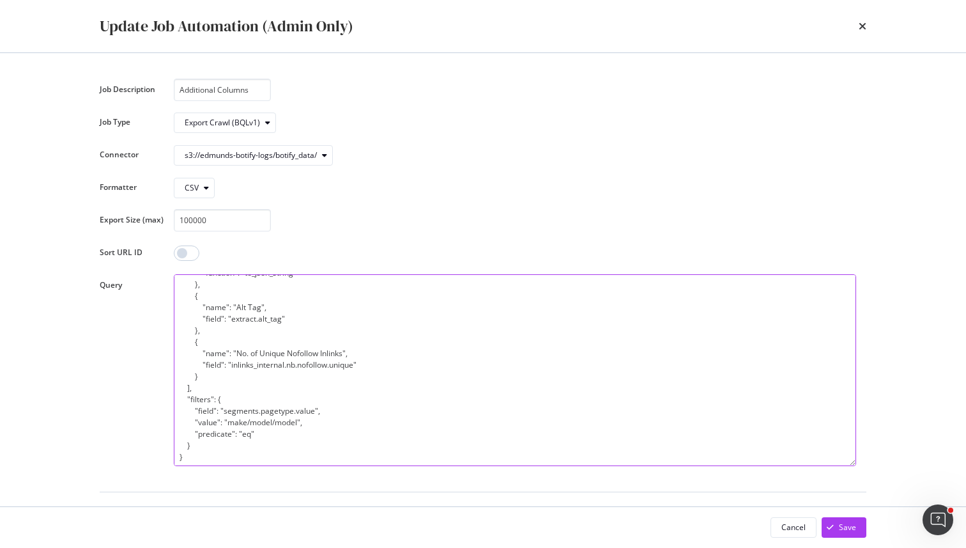
click at [365, 414] on textarea "{ "sort": [], "fields": [ { "name": "Full URL", "field": "url" }, { "name": "% …" at bounding box center [515, 370] width 683 height 192
drag, startPoint x: 365, startPoint y: 414, endPoint x: 365, endPoint y: 307, distance: 107.4
click at [365, 307] on textarea "{ "sort": [], "fields": [ { "name": "Full URL", "field": "url" }, { "name": "% …" at bounding box center [515, 370] width 683 height 192
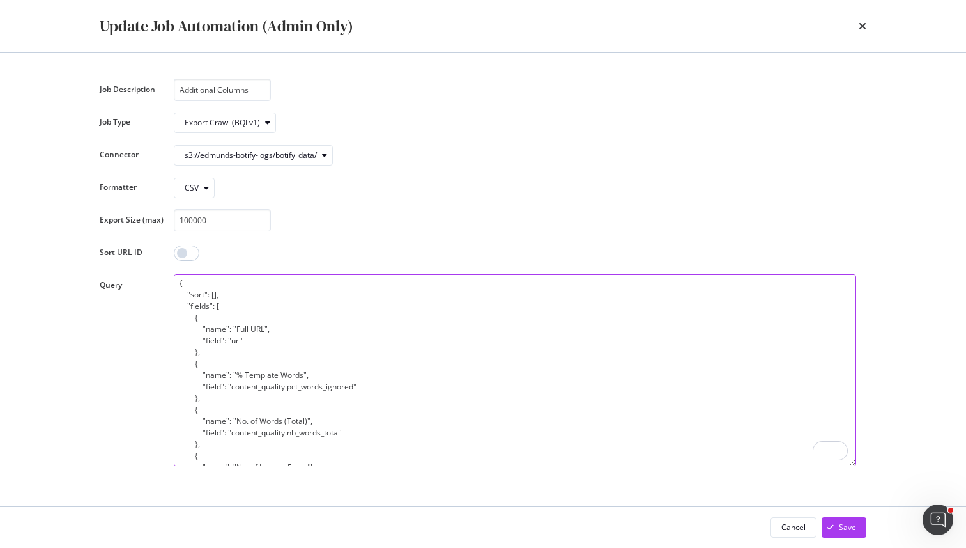
scroll to position [91, 0]
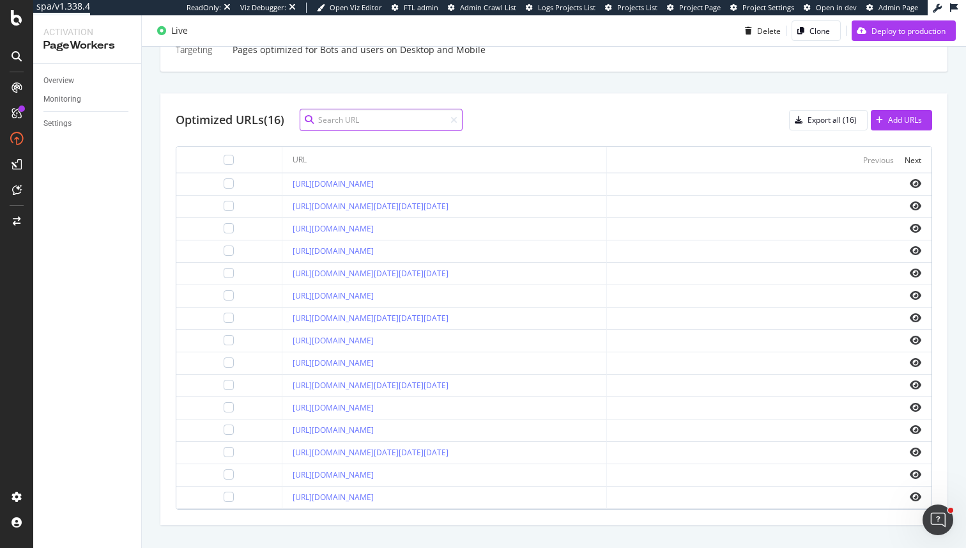
scroll to position [454, 0]
